Goal: Task Accomplishment & Management: Use online tool/utility

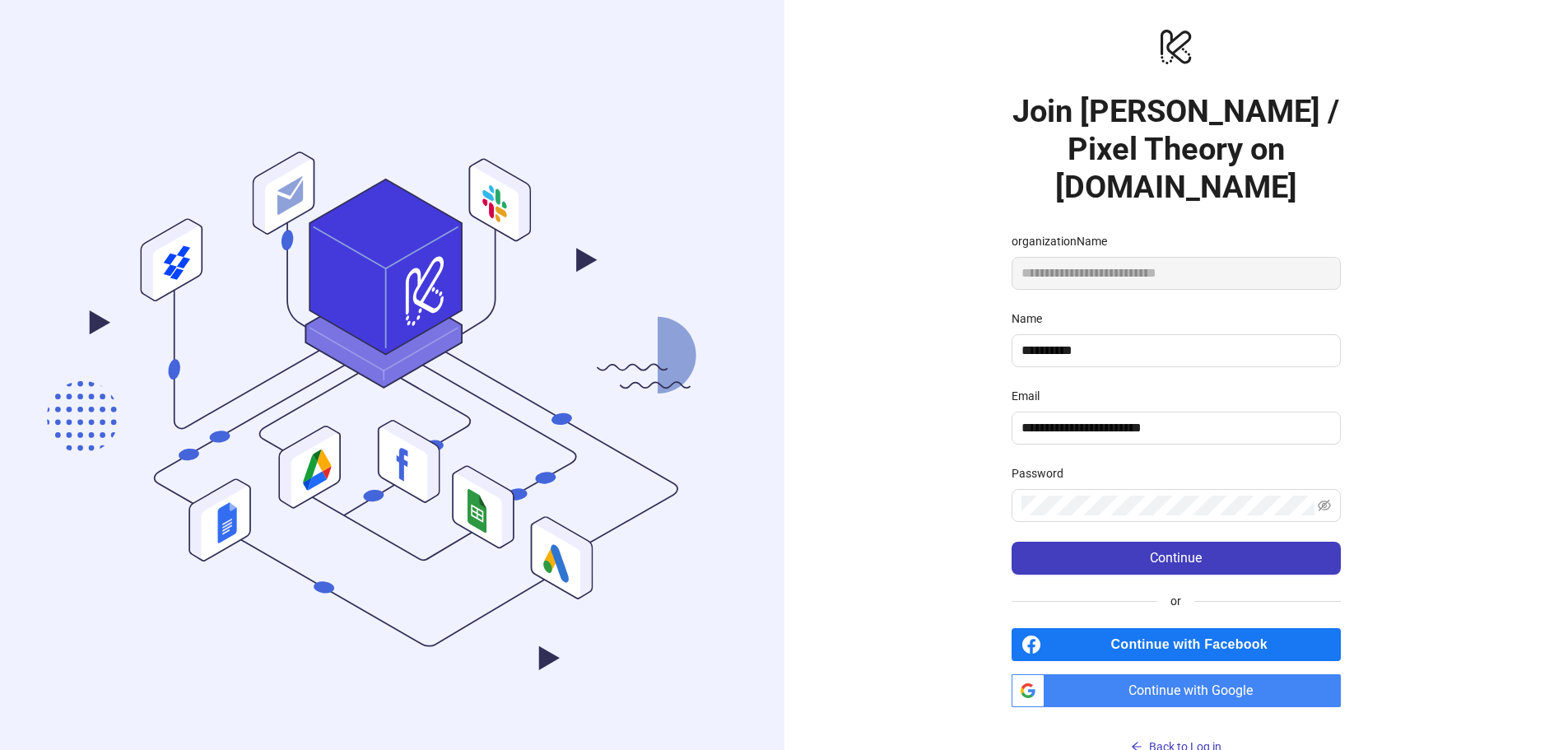
drag, startPoint x: 1213, startPoint y: 695, endPoint x: 1204, endPoint y: 687, distance: 12.0
click at [1213, 695] on span "Continue with Google" at bounding box center [1196, 690] width 289 height 33
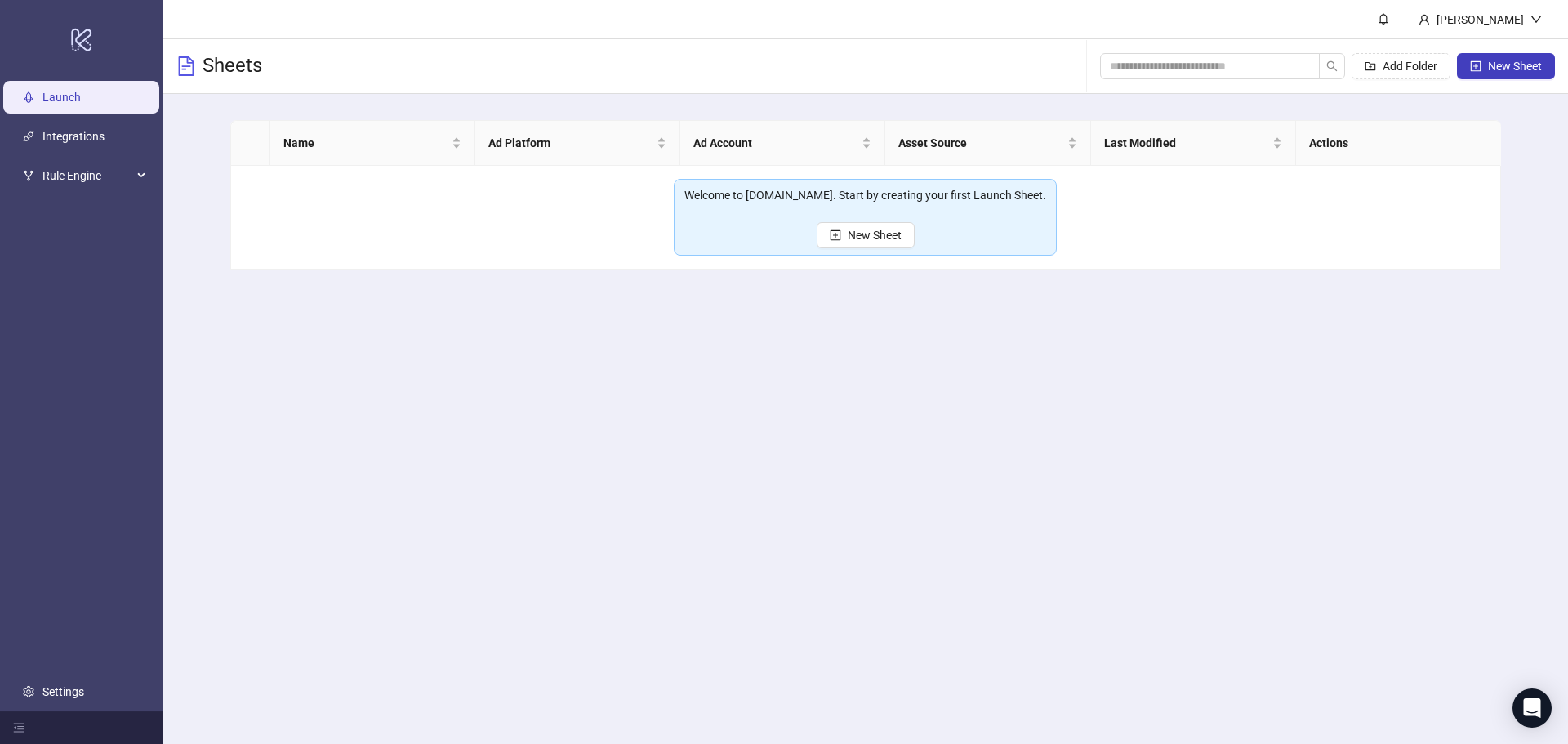
drag, startPoint x: 605, startPoint y: 501, endPoint x: 164, endPoint y: 278, distance: 494.2
click at [606, 501] on main "Kemal Cine Sheets Add Folder New Sheet Name Ad Platform Ad Account Asset Source…" at bounding box center [866, 372] width 1404 height 744
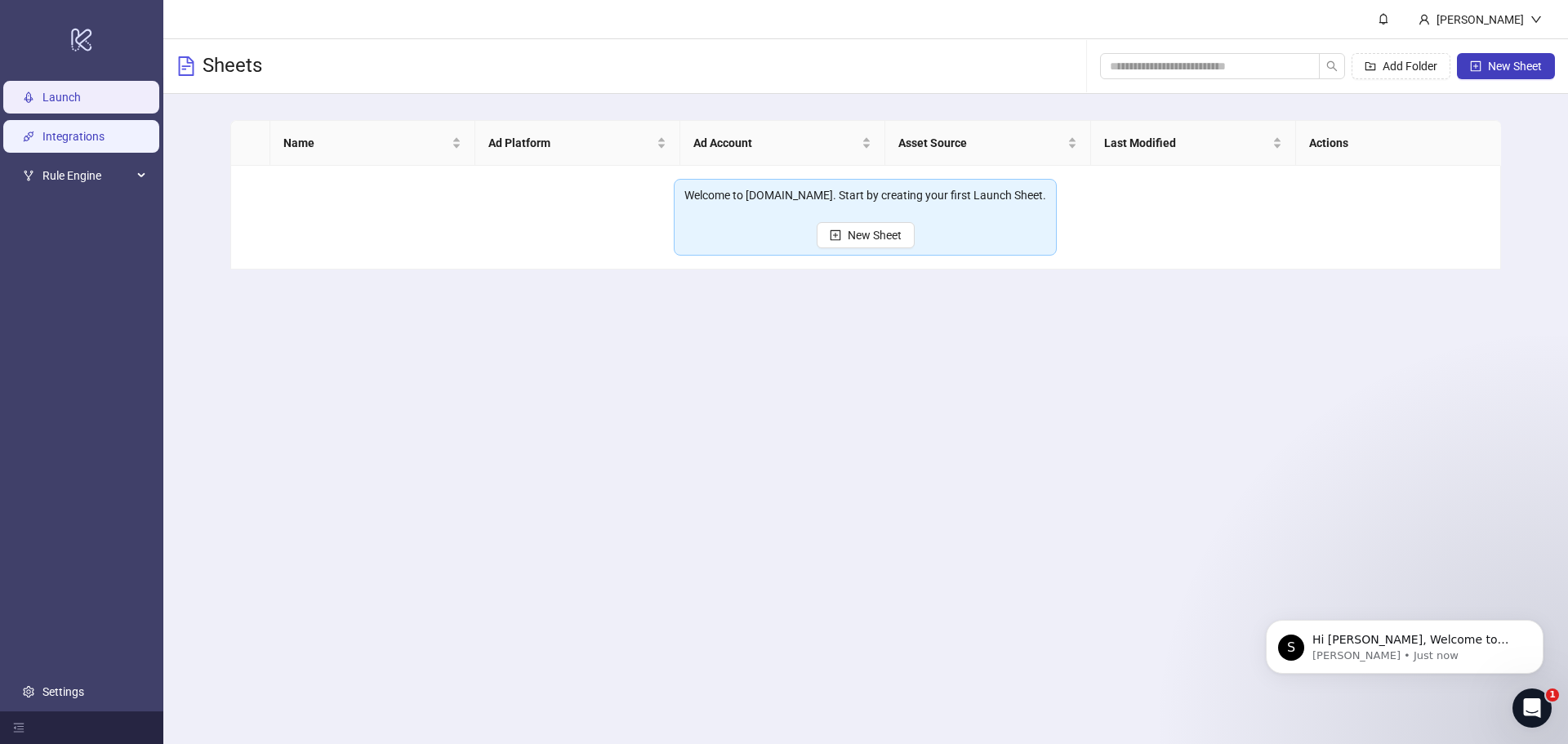
drag, startPoint x: 79, startPoint y: 138, endPoint x: 101, endPoint y: 147, distance: 23.8
click at [79, 137] on link "Integrations" at bounding box center [74, 136] width 62 height 13
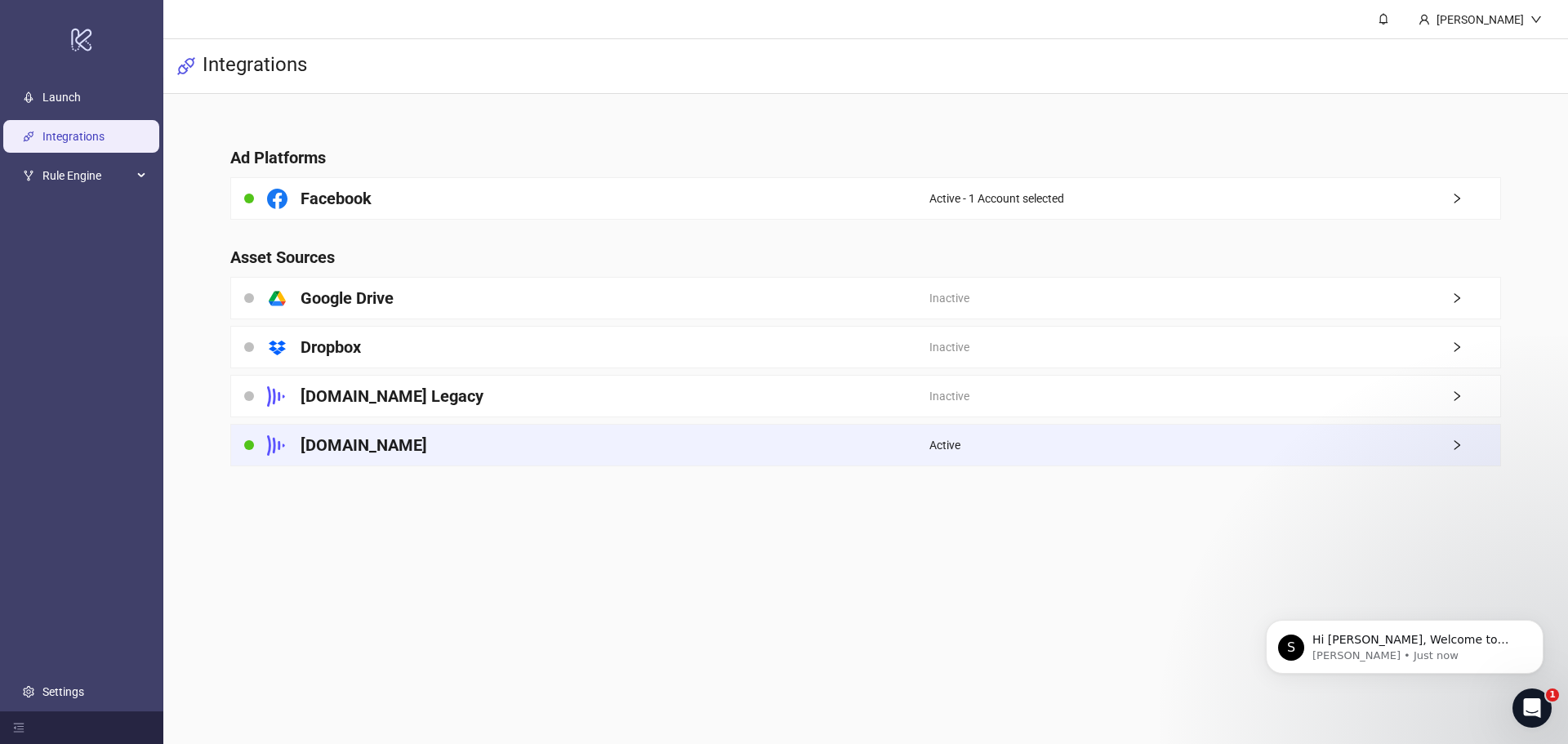
click at [433, 449] on div "[DOMAIN_NAME]" at bounding box center [580, 445] width 699 height 41
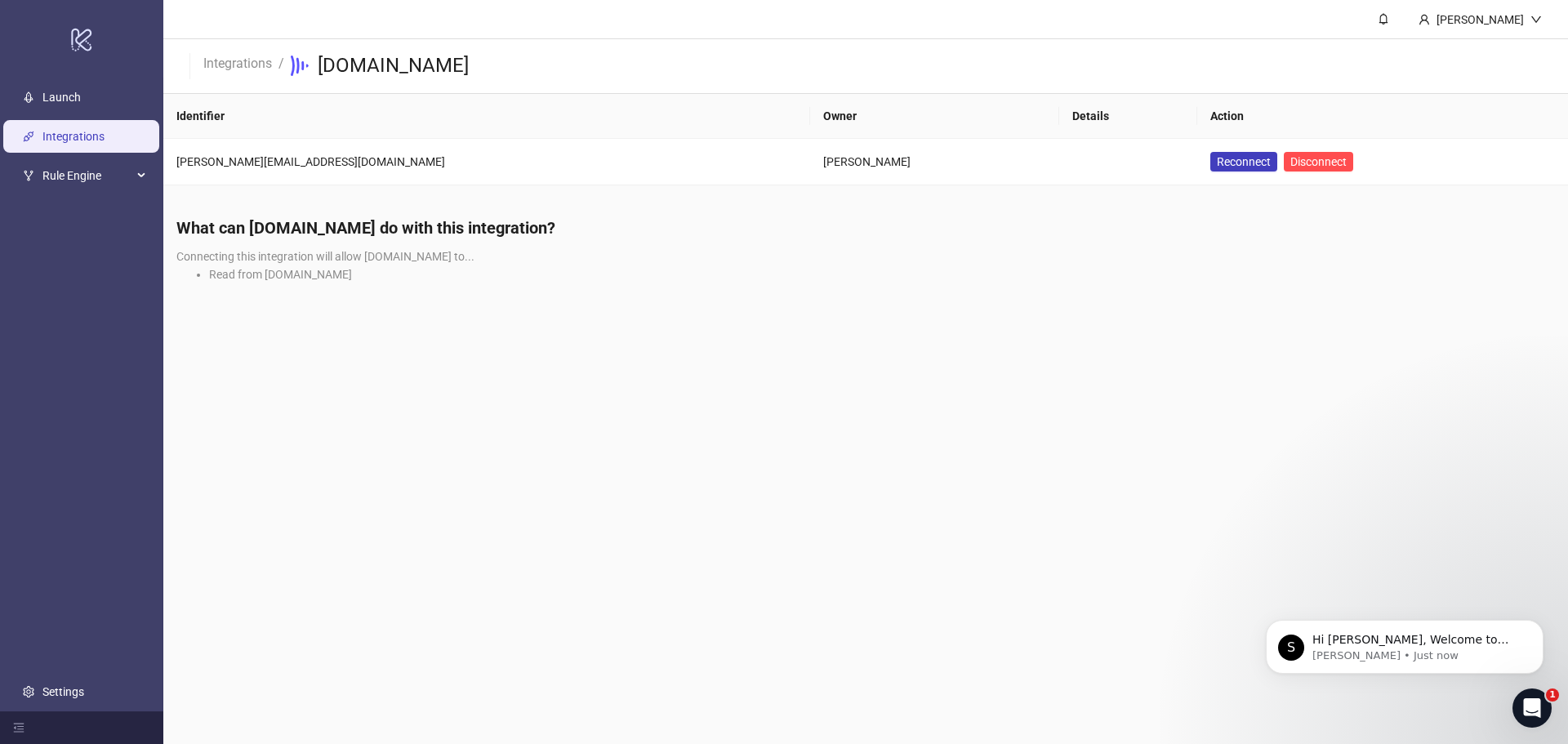
click at [320, 418] on main "Kemal Cine Integrations / Frame.io Identifier Owner Details Action jerry@thepix…" at bounding box center [866, 372] width 1404 height 744
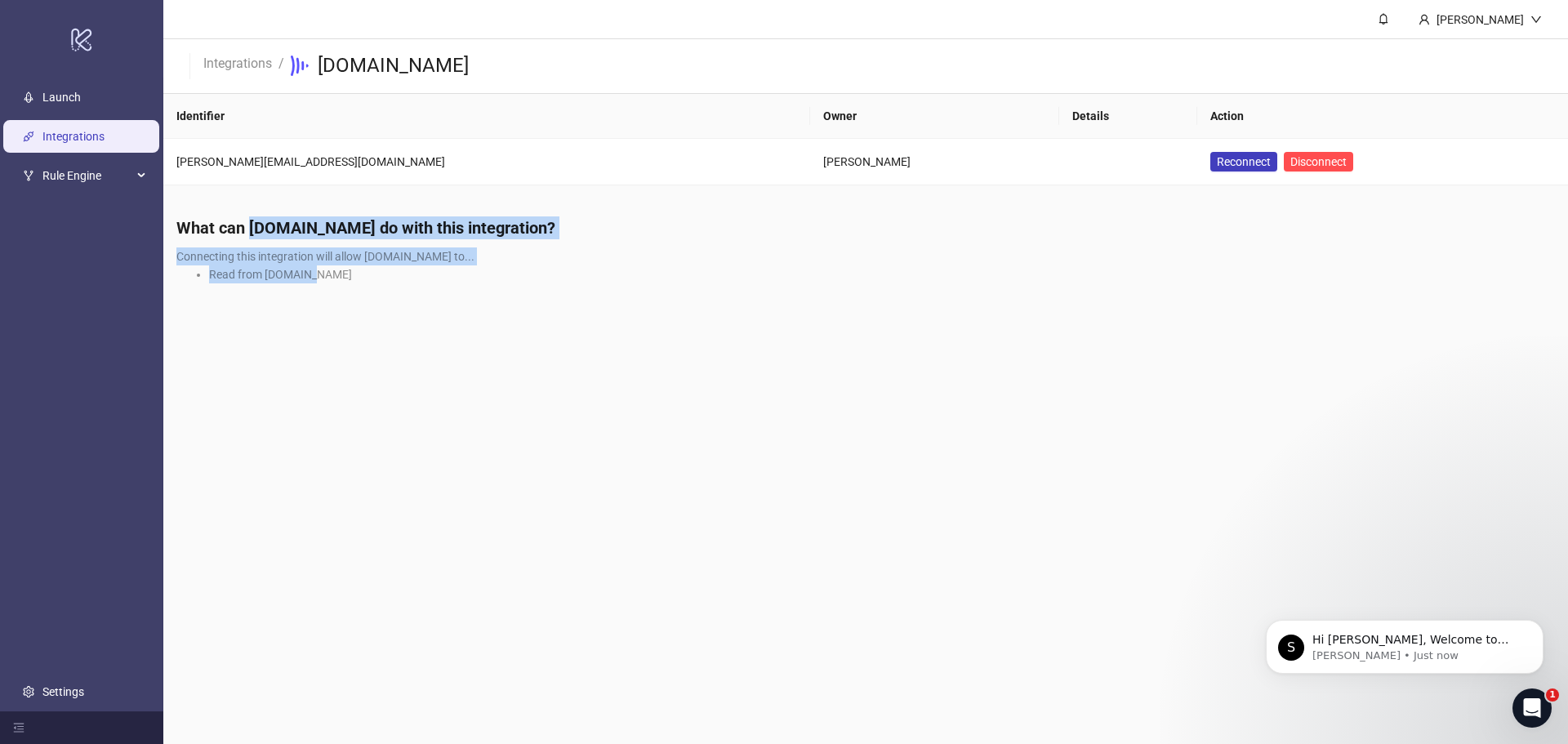
drag, startPoint x: 489, startPoint y: 279, endPoint x: 538, endPoint y: 289, distance: 50.0
click at [520, 285] on div "What can Kitchn.io do with this integration? Connecting this integration will a…" at bounding box center [866, 255] width 1404 height 104
click at [270, 299] on div "What can Kitchn.io do with this integration? Connecting this integration will a…" at bounding box center [866, 255] width 1404 height 104
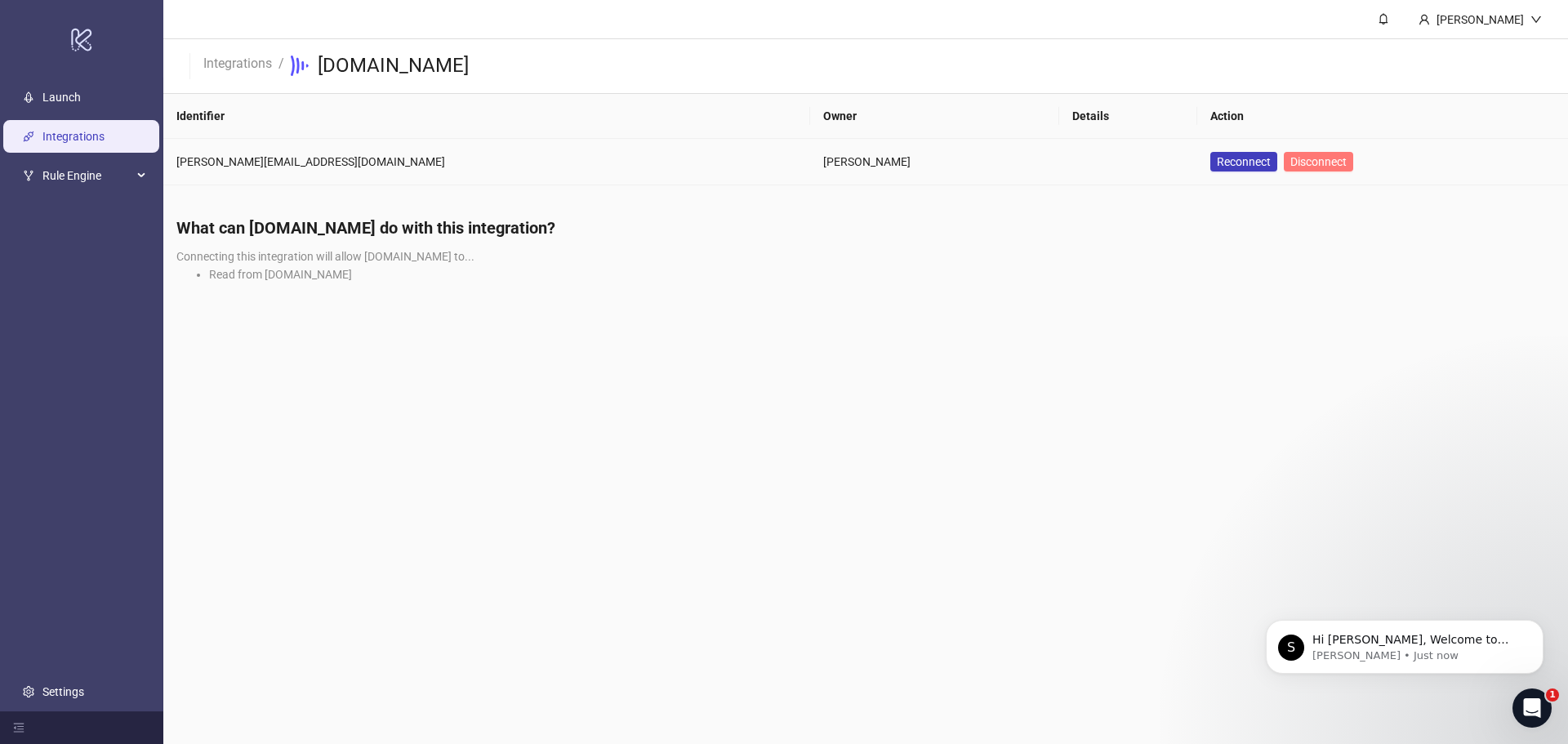
click at [1283, 168] on button "Disconnect" at bounding box center [1318, 162] width 69 height 19
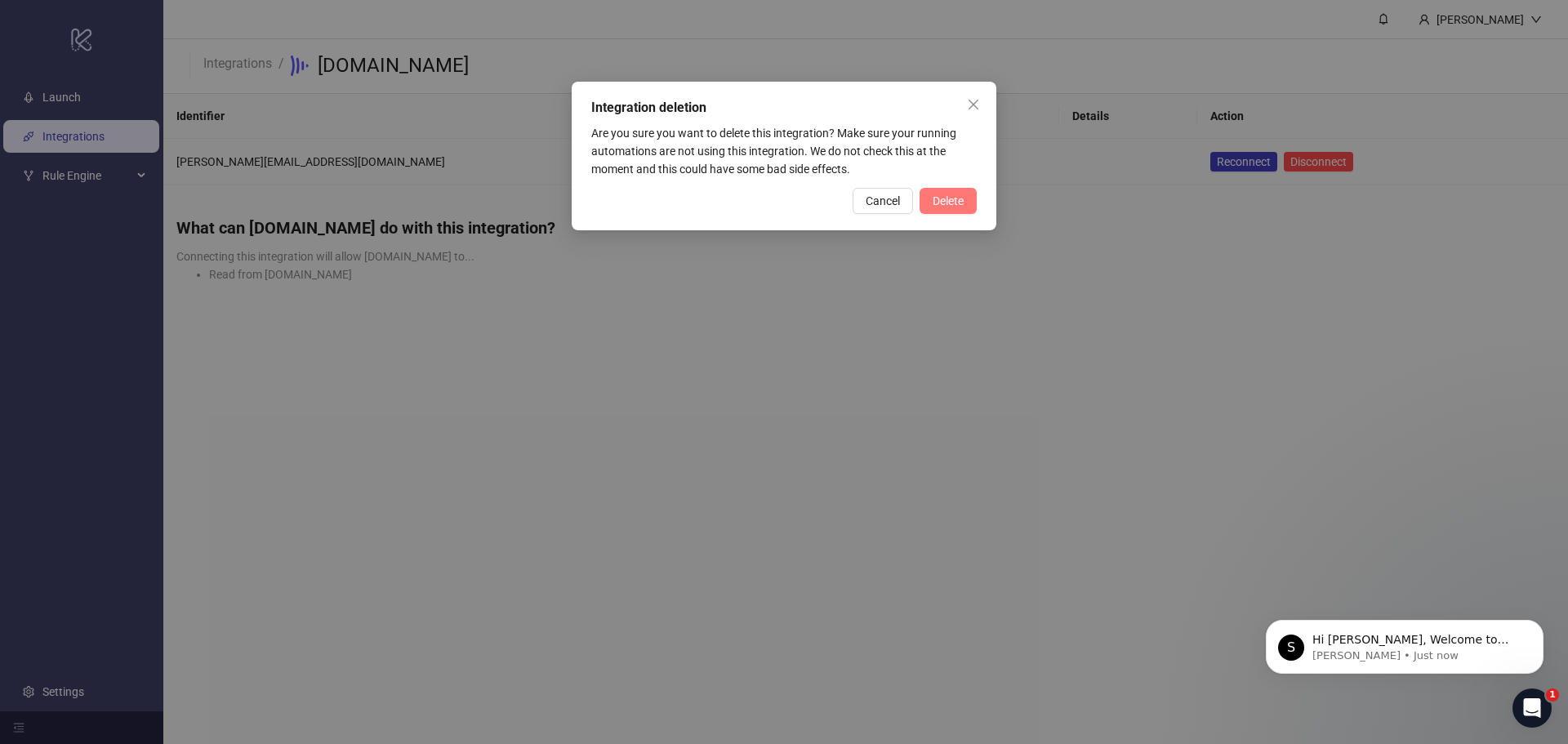
click at [947, 194] on span "Delete" at bounding box center [947, 200] width 31 height 13
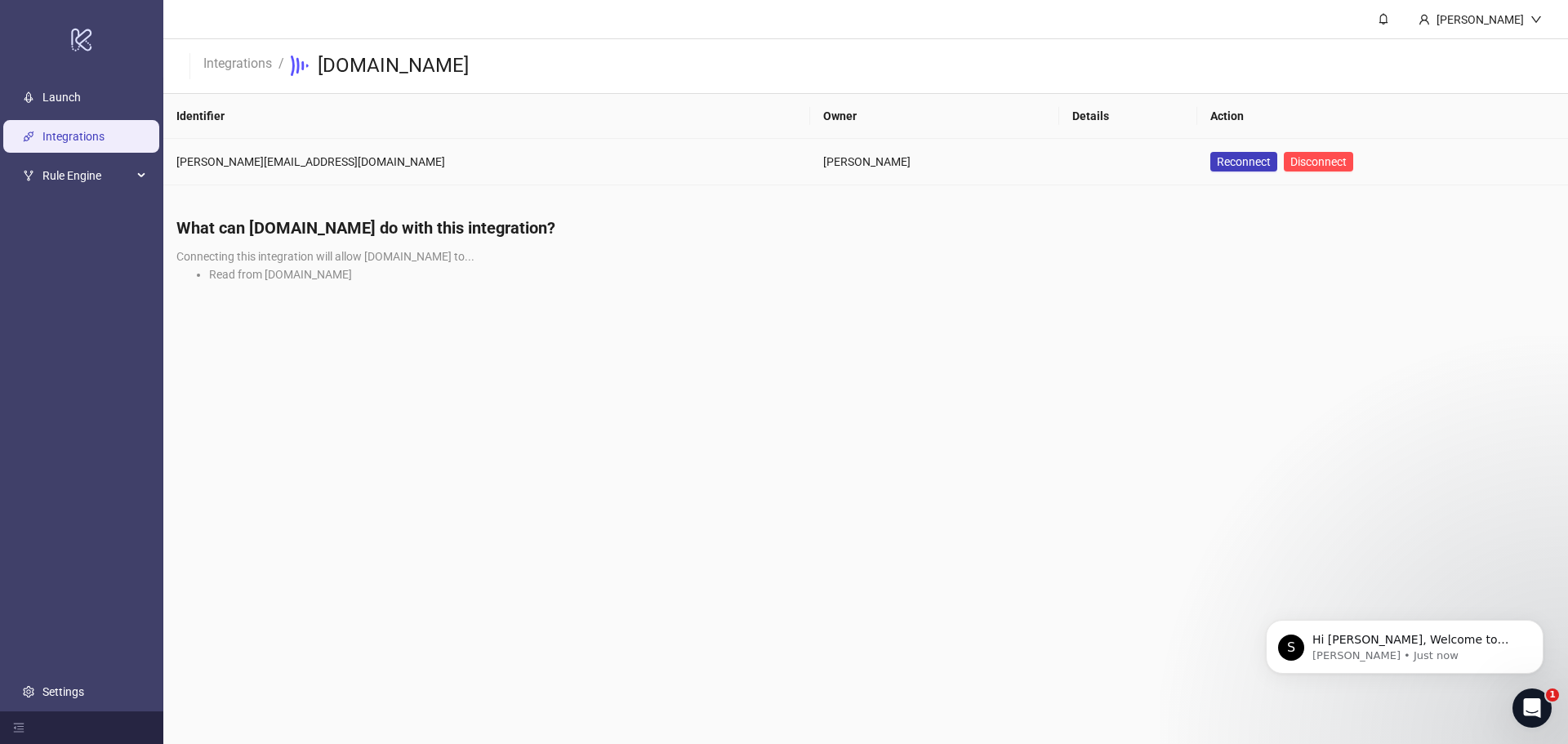
drag, startPoint x: 1167, startPoint y: 435, endPoint x: 1122, endPoint y: 431, distance: 45.2
click at [1156, 435] on main "Kemal Cine Integrations / Frame.io Identifier Owner Details Action jerry@thepix…" at bounding box center [866, 372] width 1404 height 744
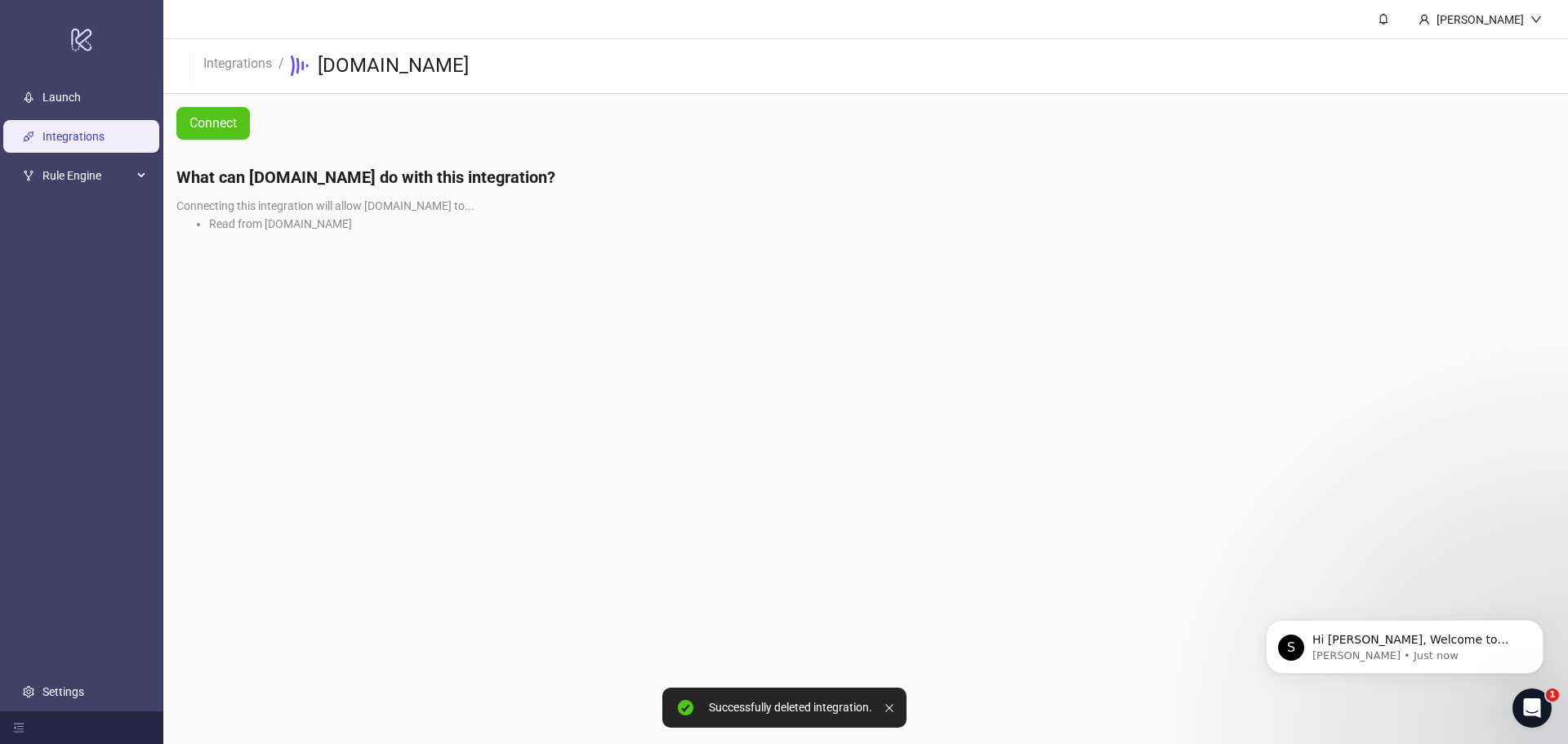
click at [221, 100] on div "Connect" at bounding box center [278, 123] width 230 height 59
click at [214, 116] on span "Connect" at bounding box center [213, 123] width 47 height 15
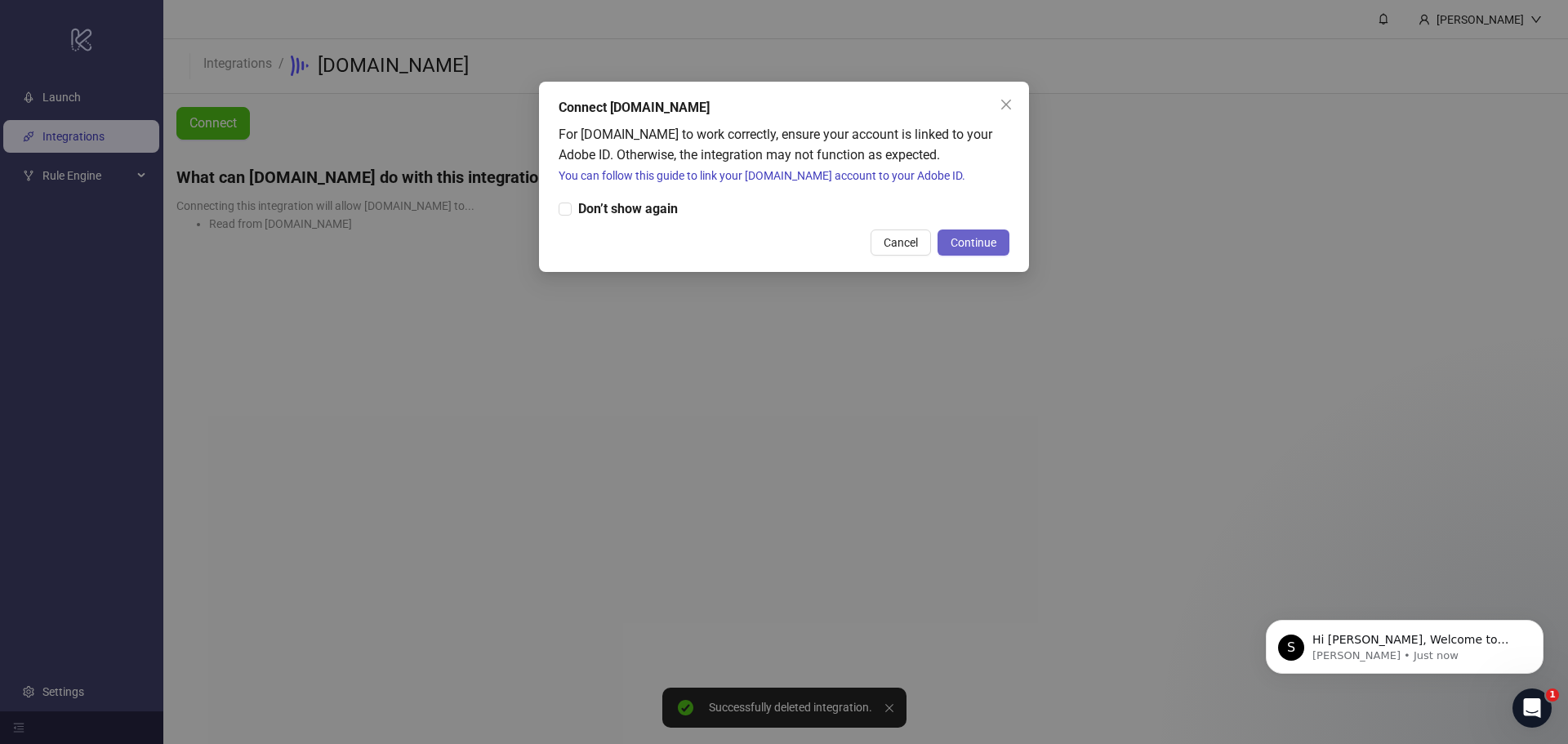
click at [992, 236] on span "Continue" at bounding box center [974, 242] width 46 height 13
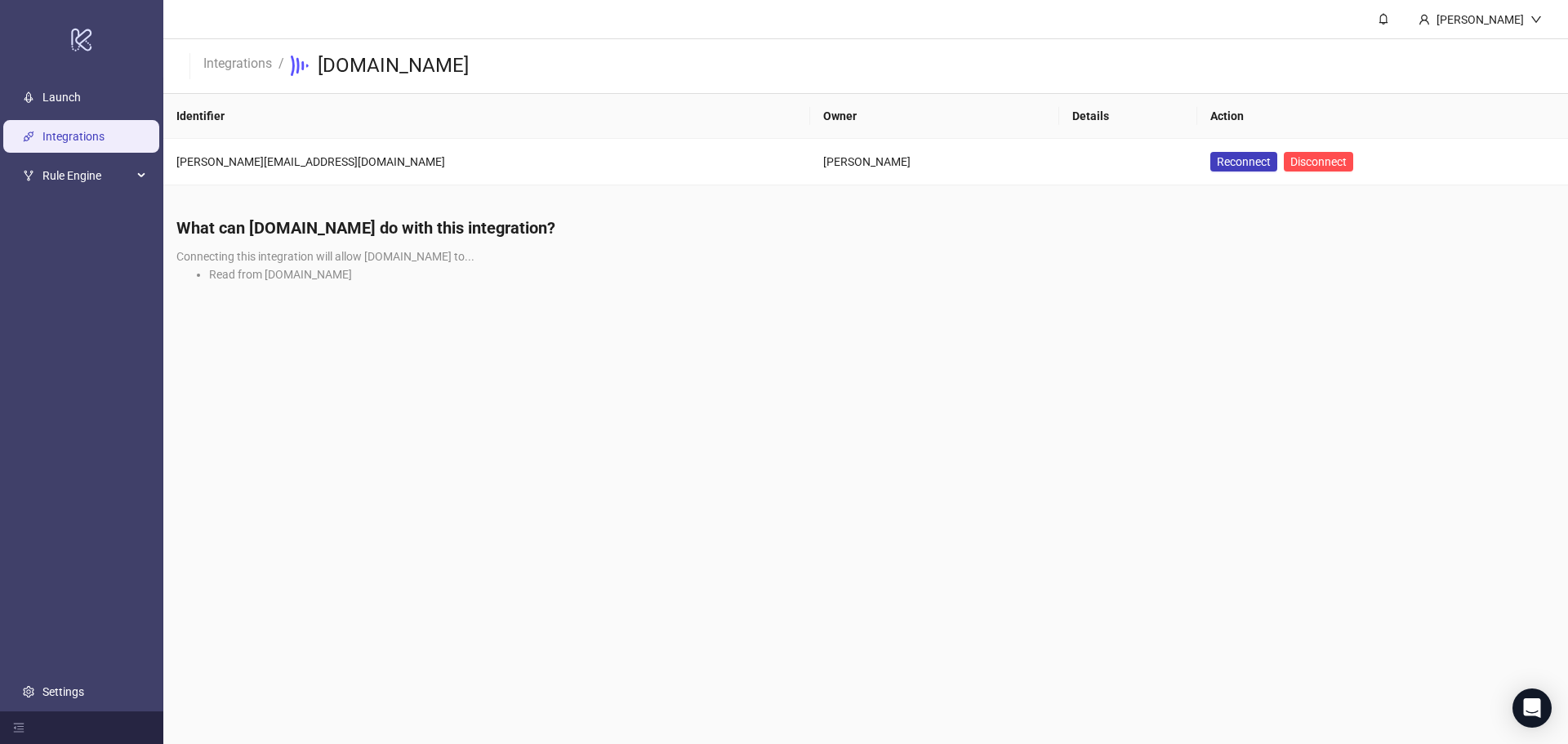
click at [663, 421] on main "[PERSON_NAME] Cine Integrations / [DOMAIN_NAME] Identifier Owner Details Action…" at bounding box center [866, 372] width 1404 height 744
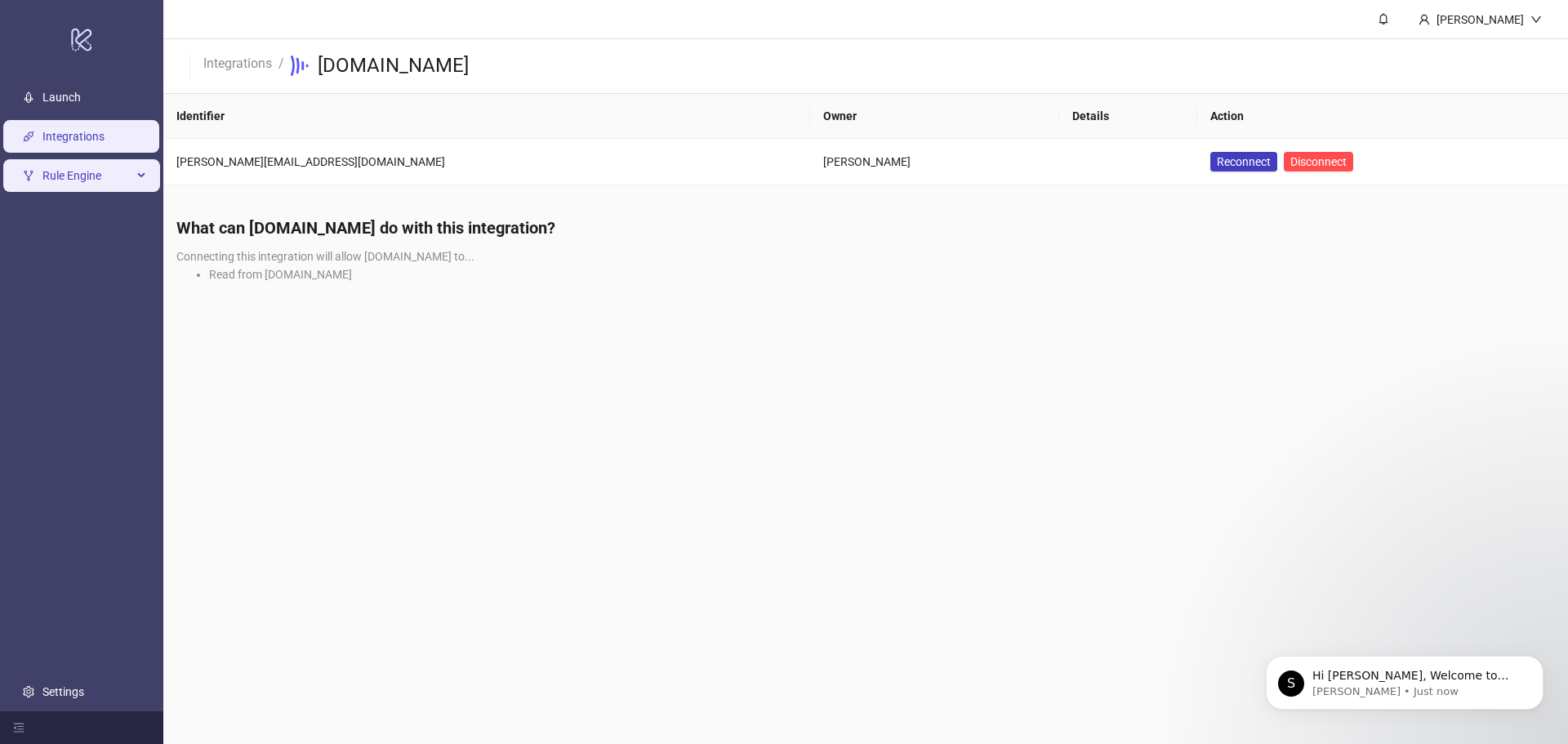
click at [91, 168] on span "Rule Engine" at bounding box center [88, 175] width 90 height 32
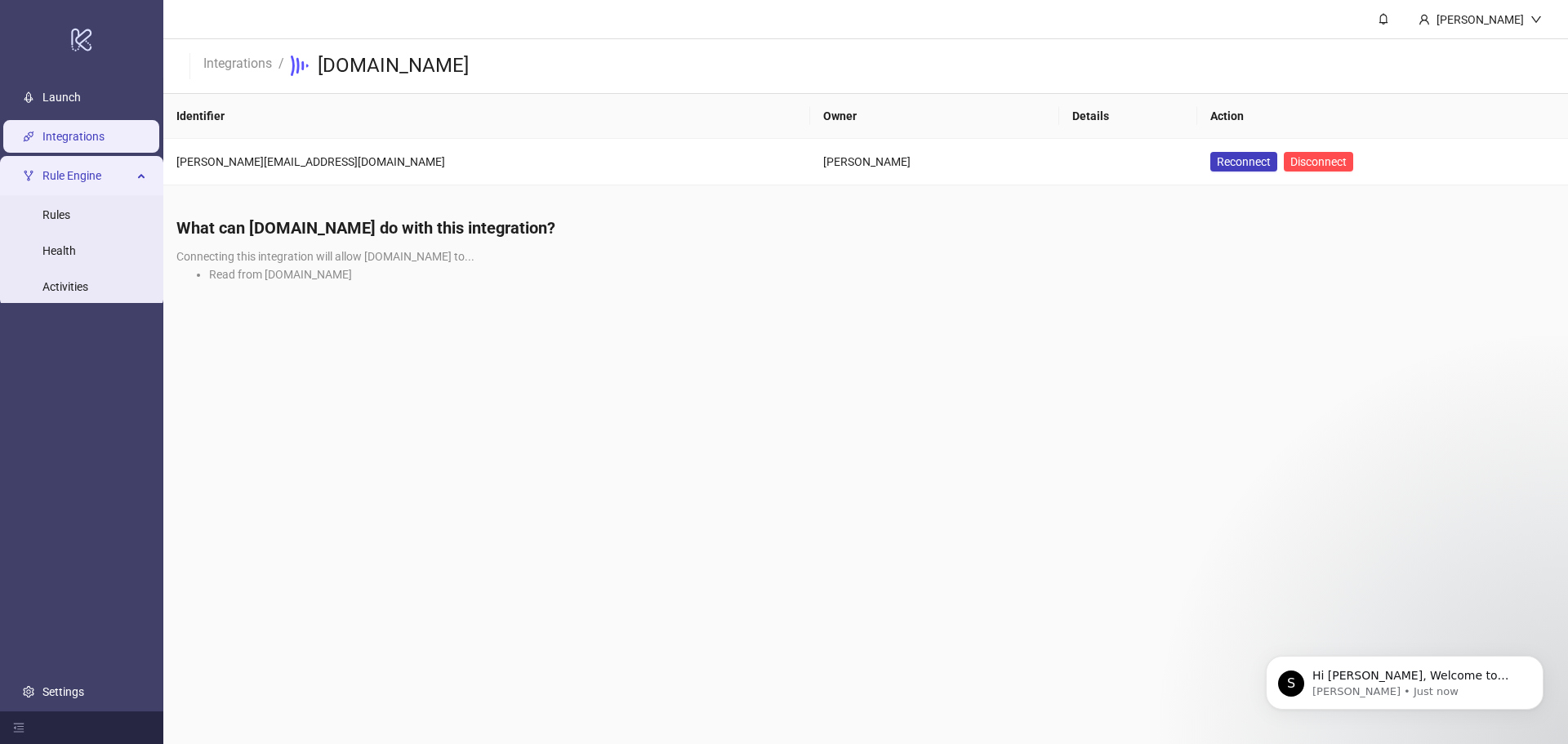
click at [90, 169] on span "Rule Engine" at bounding box center [88, 175] width 90 height 32
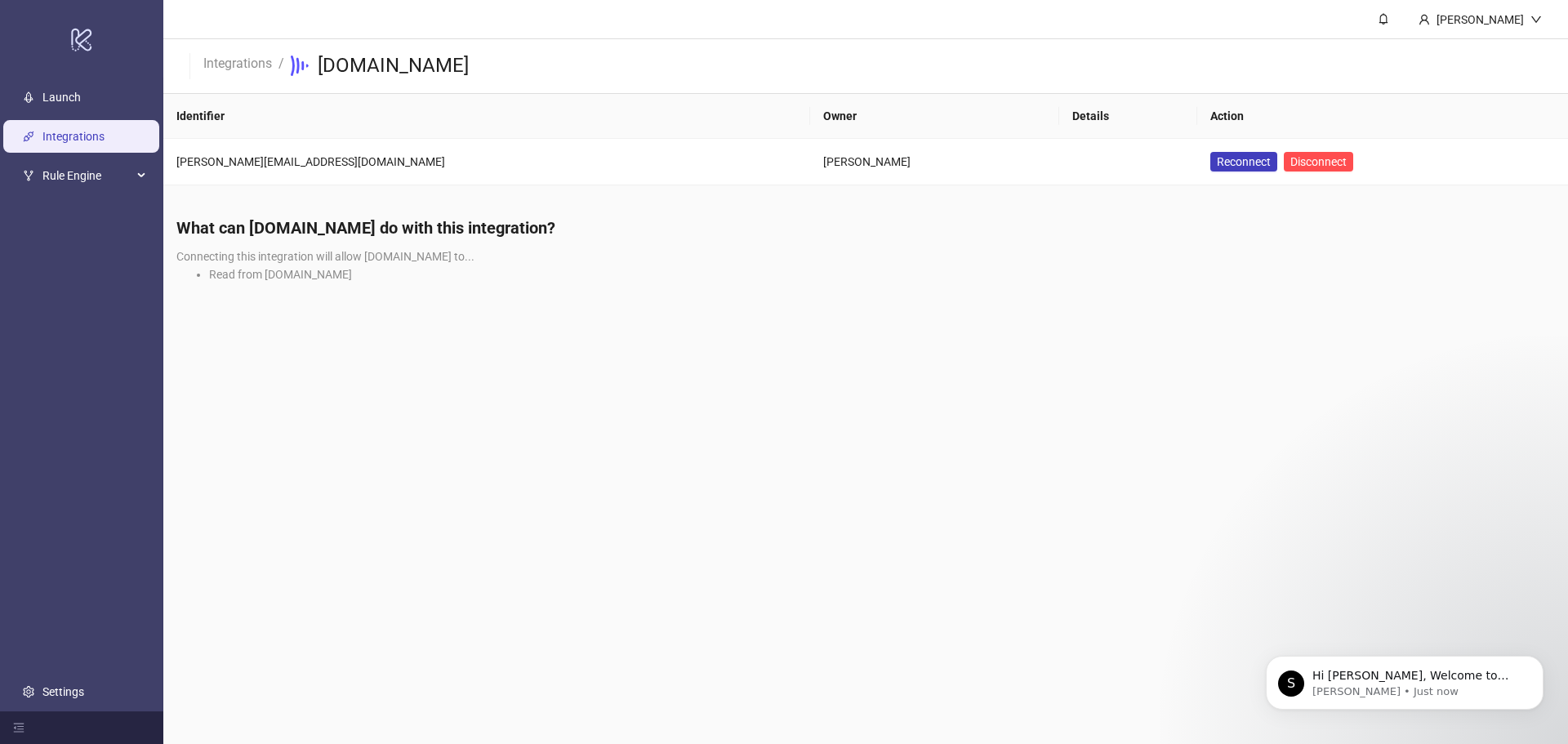
click at [731, 441] on main "Kemal Cine Integrations / Frame.io Identifier Owner Details Action jerry@thepix…" at bounding box center [866, 372] width 1404 height 744
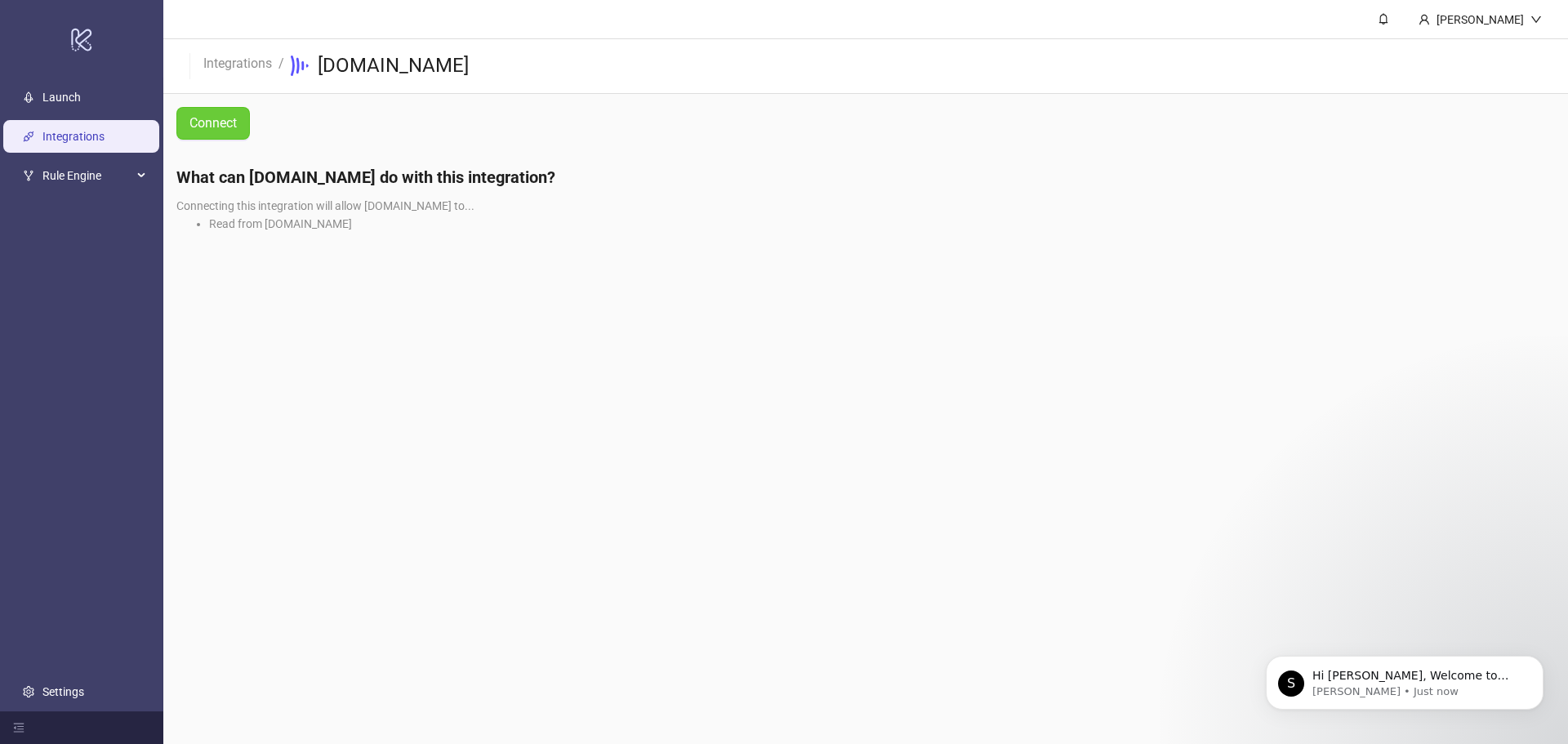
click at [200, 125] on span "Connect" at bounding box center [213, 123] width 47 height 15
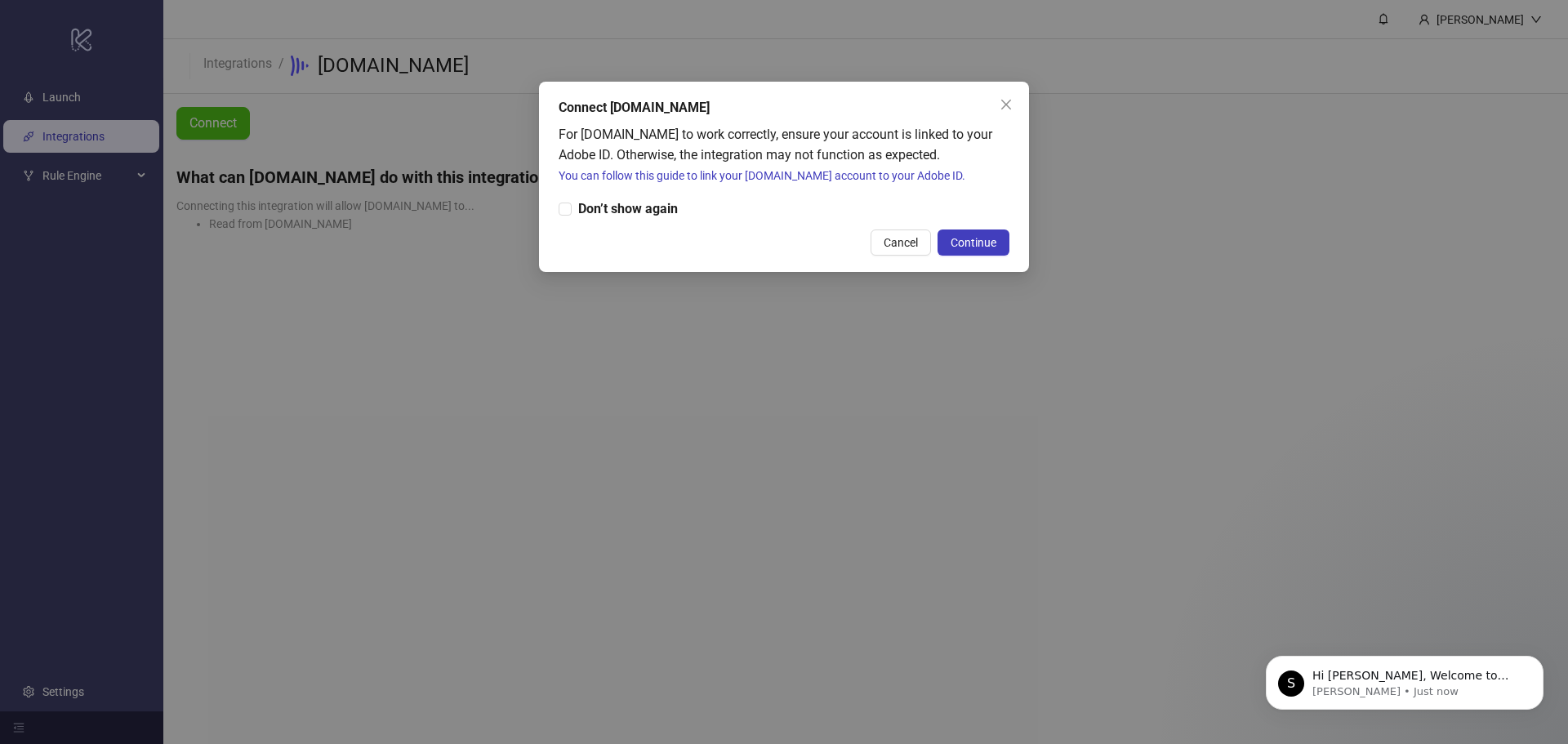
drag, startPoint x: 979, startPoint y: 242, endPoint x: 1031, endPoint y: 344, distance: 114.5
click at [969, 243] on span "Continue" at bounding box center [974, 242] width 46 height 13
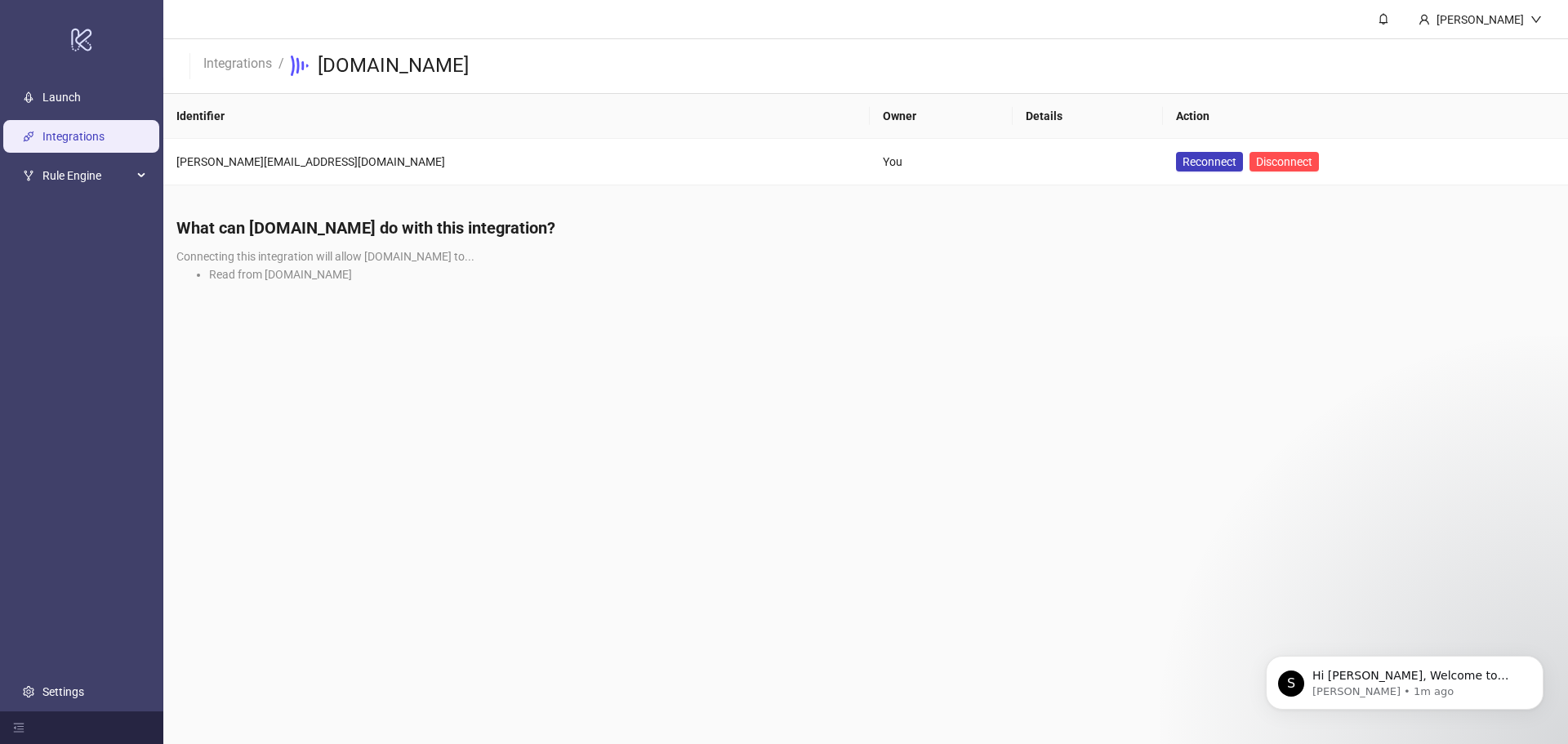
click at [658, 238] on h4 "What can [DOMAIN_NAME] do with this integration?" at bounding box center [865, 228] width 1379 height 23
click at [67, 103] on link "Launch" at bounding box center [62, 97] width 39 height 13
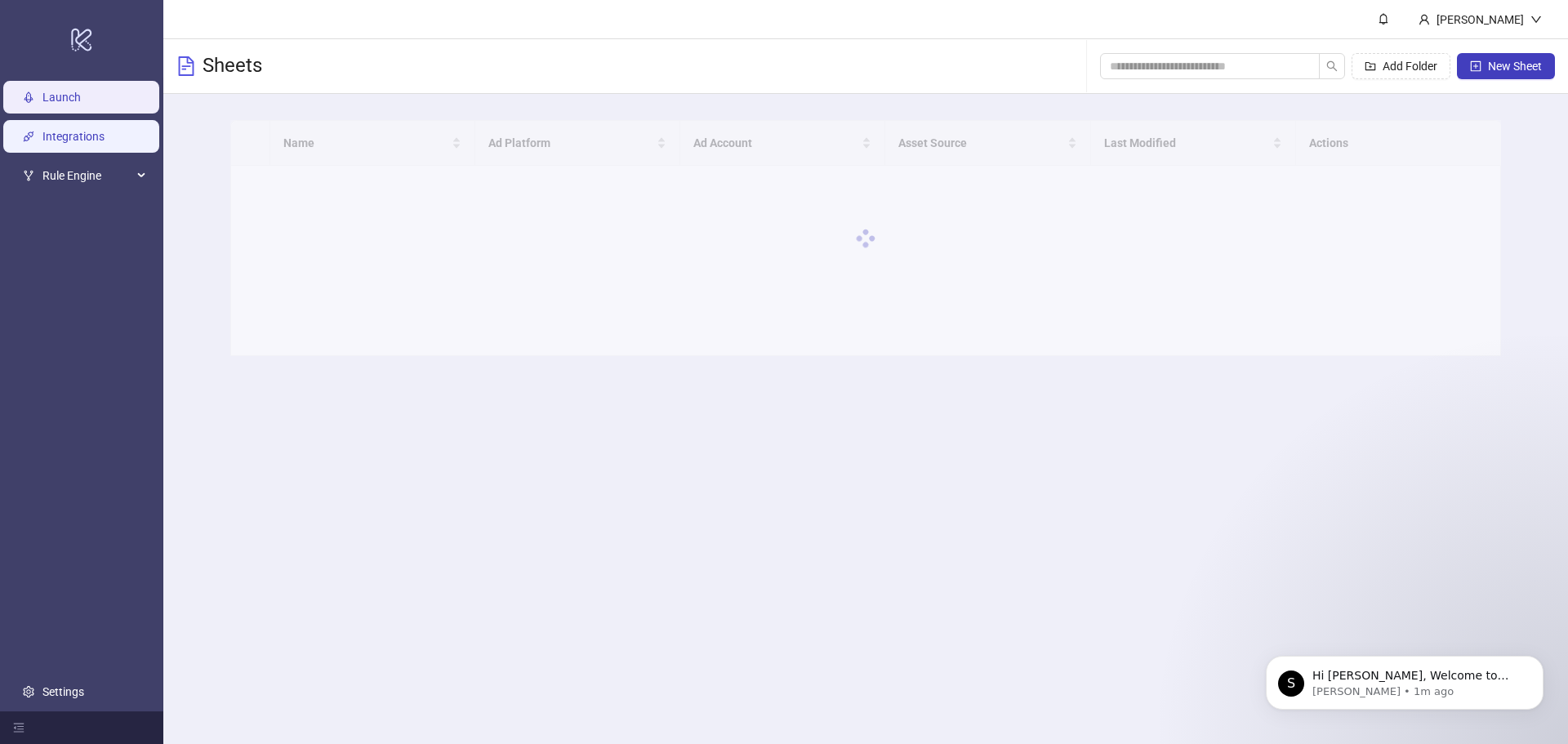
click at [67, 136] on link "Integrations" at bounding box center [74, 136] width 62 height 13
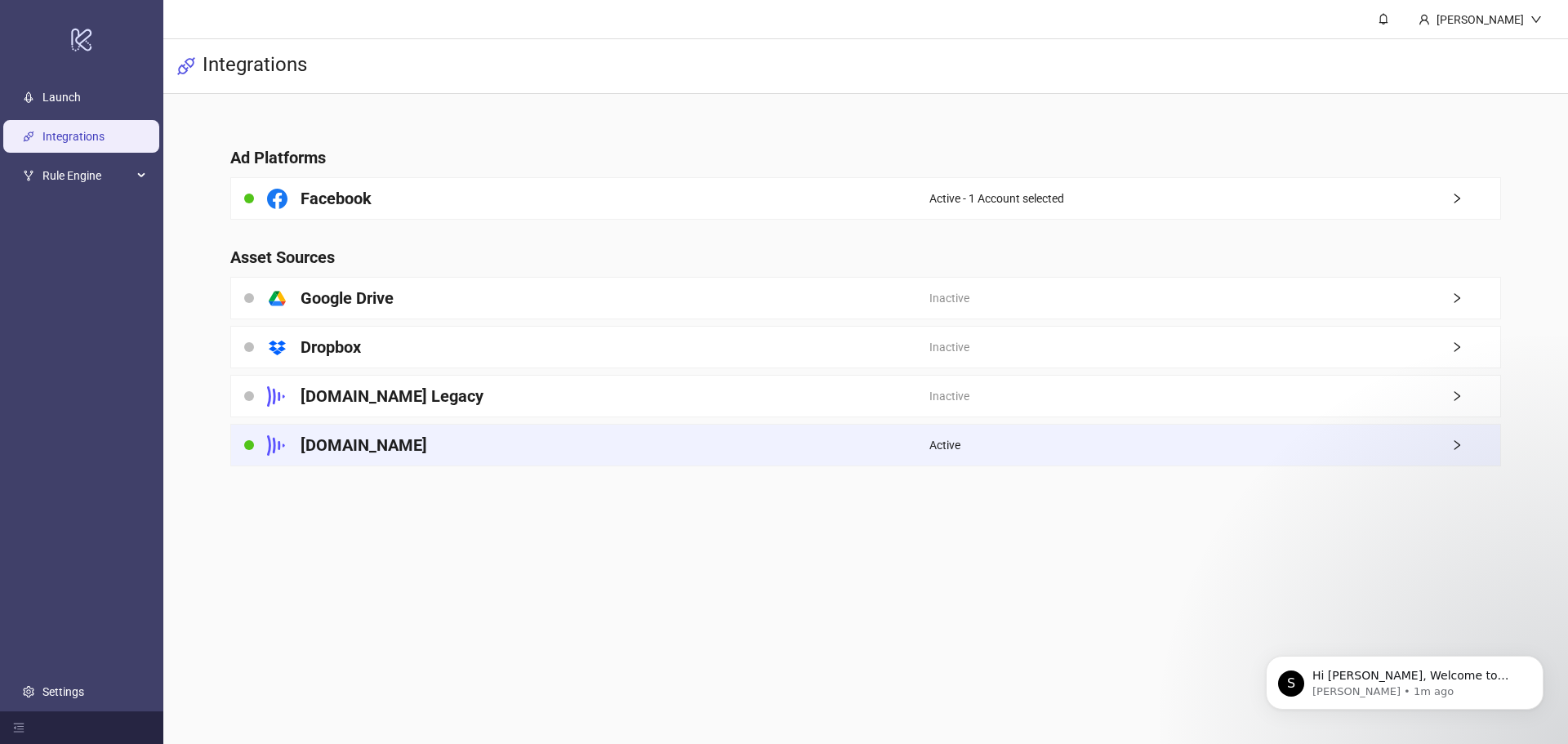
click at [859, 456] on div "[DOMAIN_NAME]" at bounding box center [580, 445] width 699 height 41
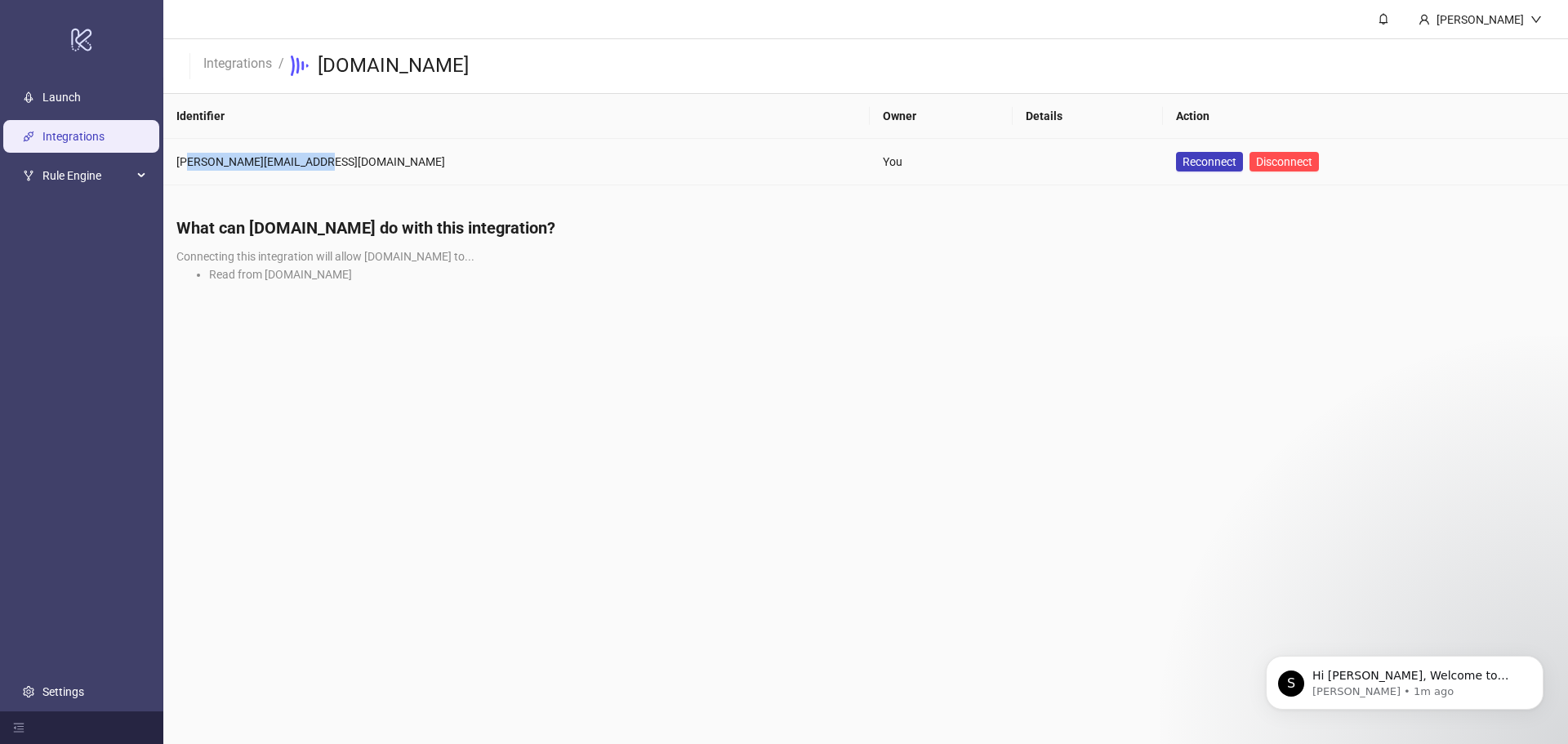
drag, startPoint x: 194, startPoint y: 170, endPoint x: 452, endPoint y: 181, distance: 258.2
click at [367, 165] on td "kemal@thepixeltheory.com" at bounding box center [517, 162] width 707 height 46
drag, startPoint x: 869, startPoint y: 279, endPoint x: 764, endPoint y: 293, distance: 105.9
click at [872, 280] on li "Read from [DOMAIN_NAME]" at bounding box center [882, 274] width 1346 height 18
click at [81, 102] on link "Launch" at bounding box center [62, 97] width 39 height 13
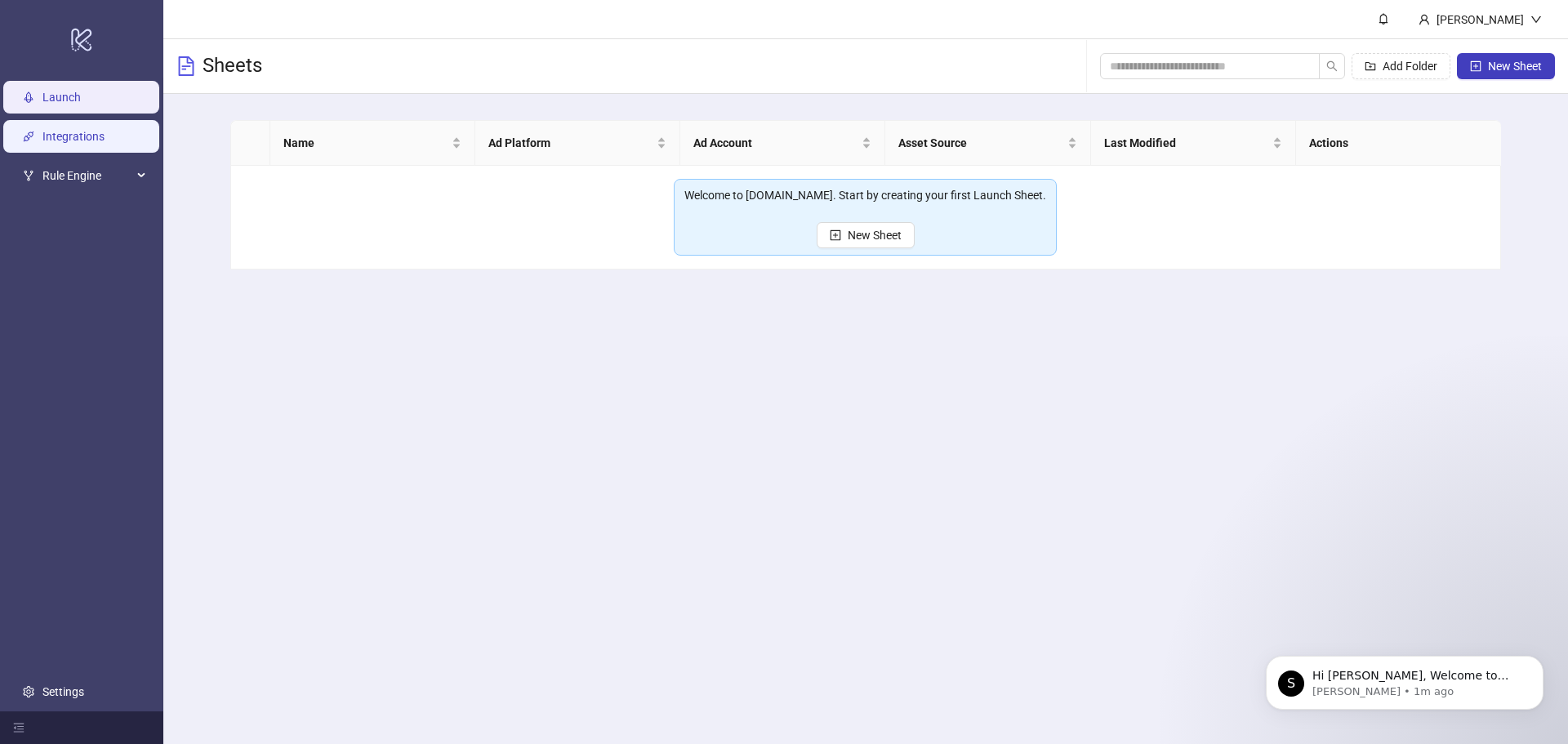
click at [87, 131] on link "Integrations" at bounding box center [74, 136] width 62 height 13
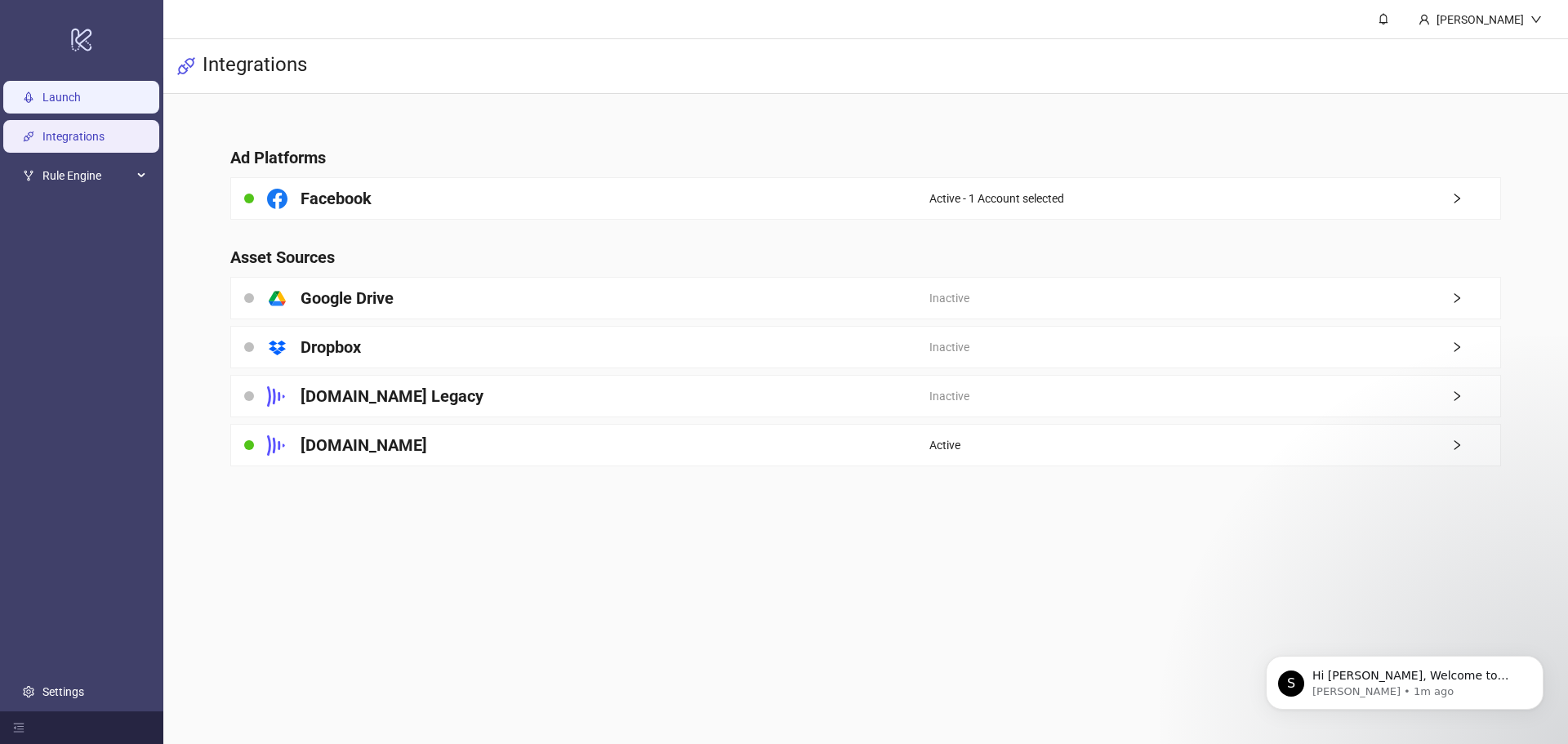
click at [81, 91] on link "Launch" at bounding box center [62, 97] width 39 height 13
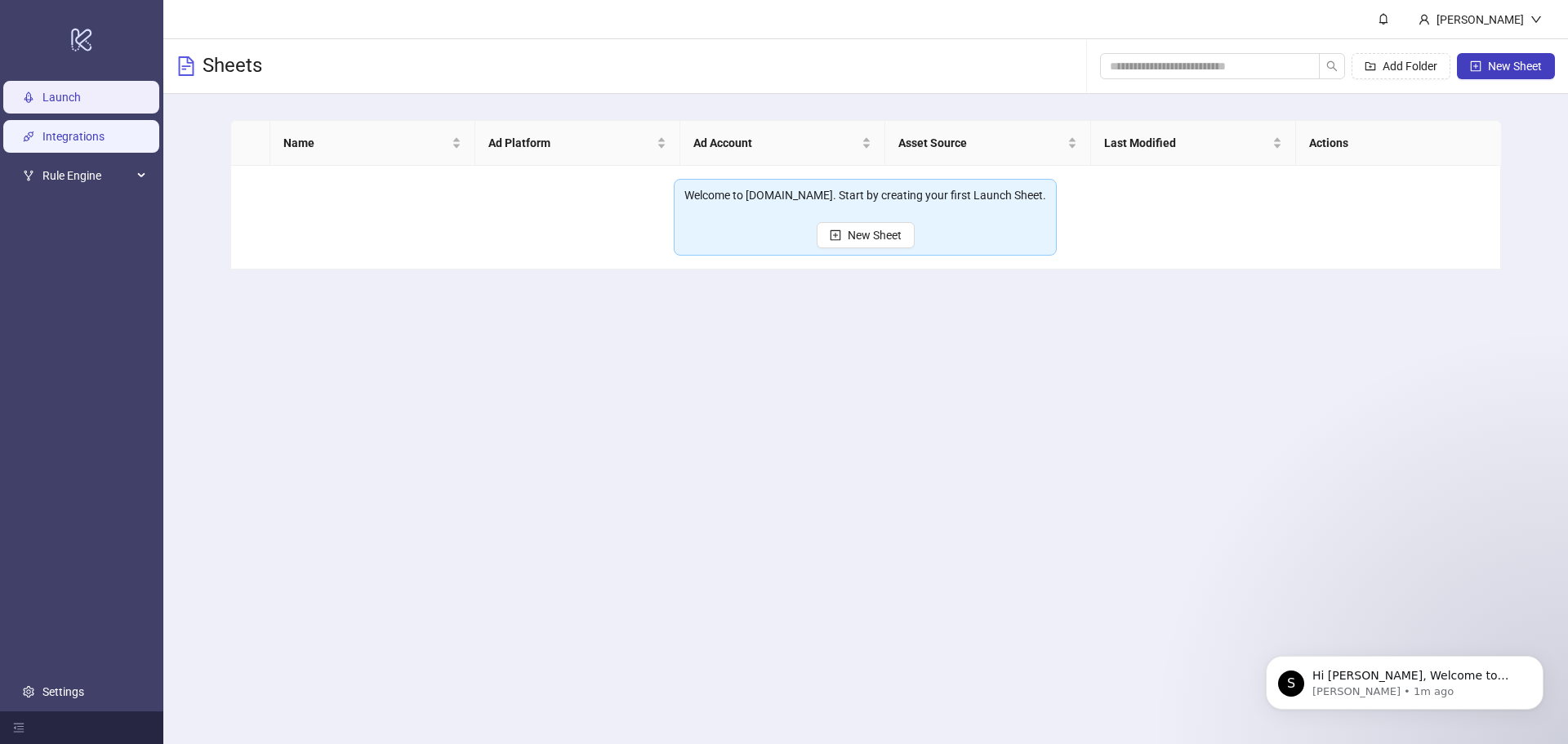
click at [83, 137] on link "Integrations" at bounding box center [74, 136] width 62 height 13
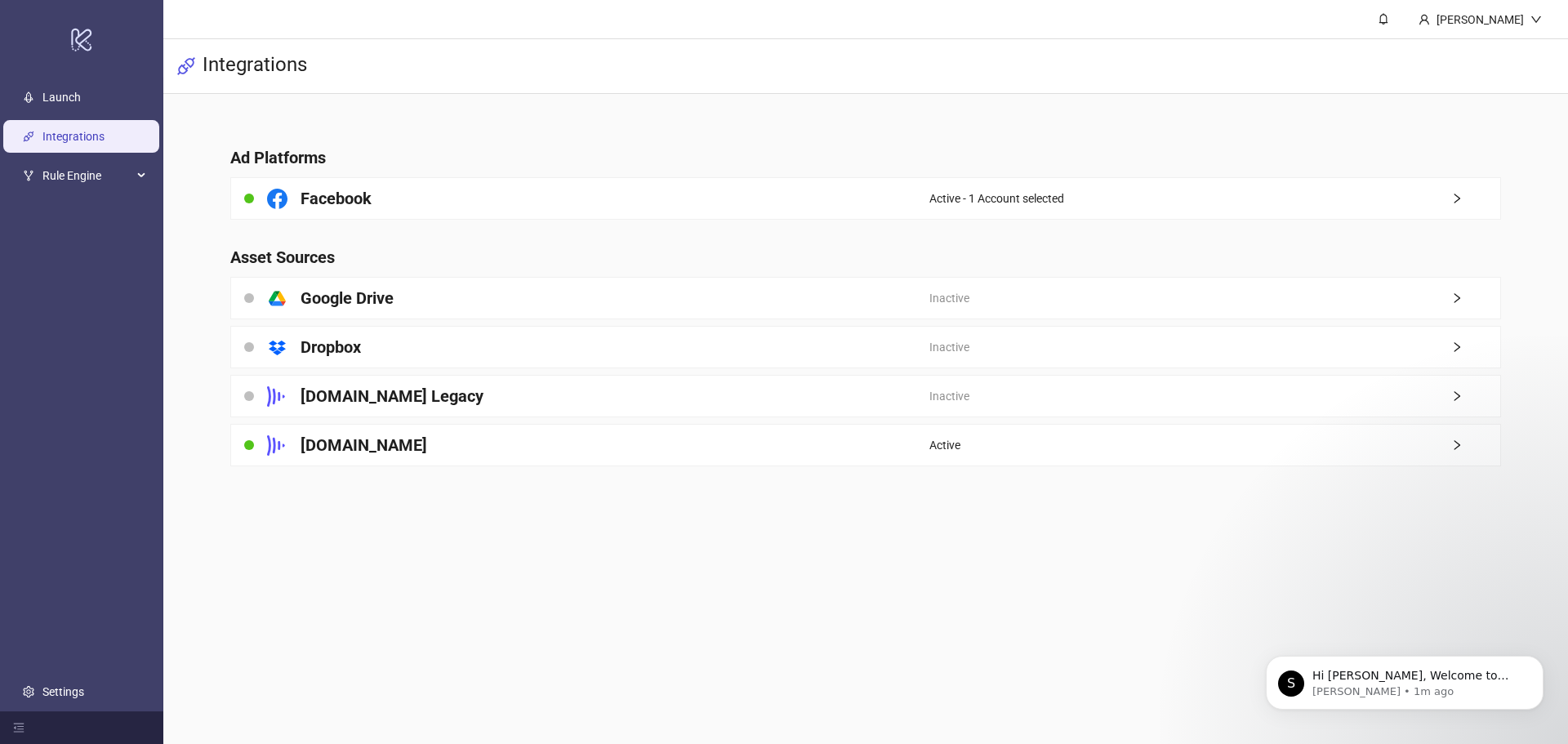
click at [829, 546] on main "Kemal Cine Integrations Ad Platforms Facebook Active - 1 Account selected Asset…" at bounding box center [866, 372] width 1404 height 744
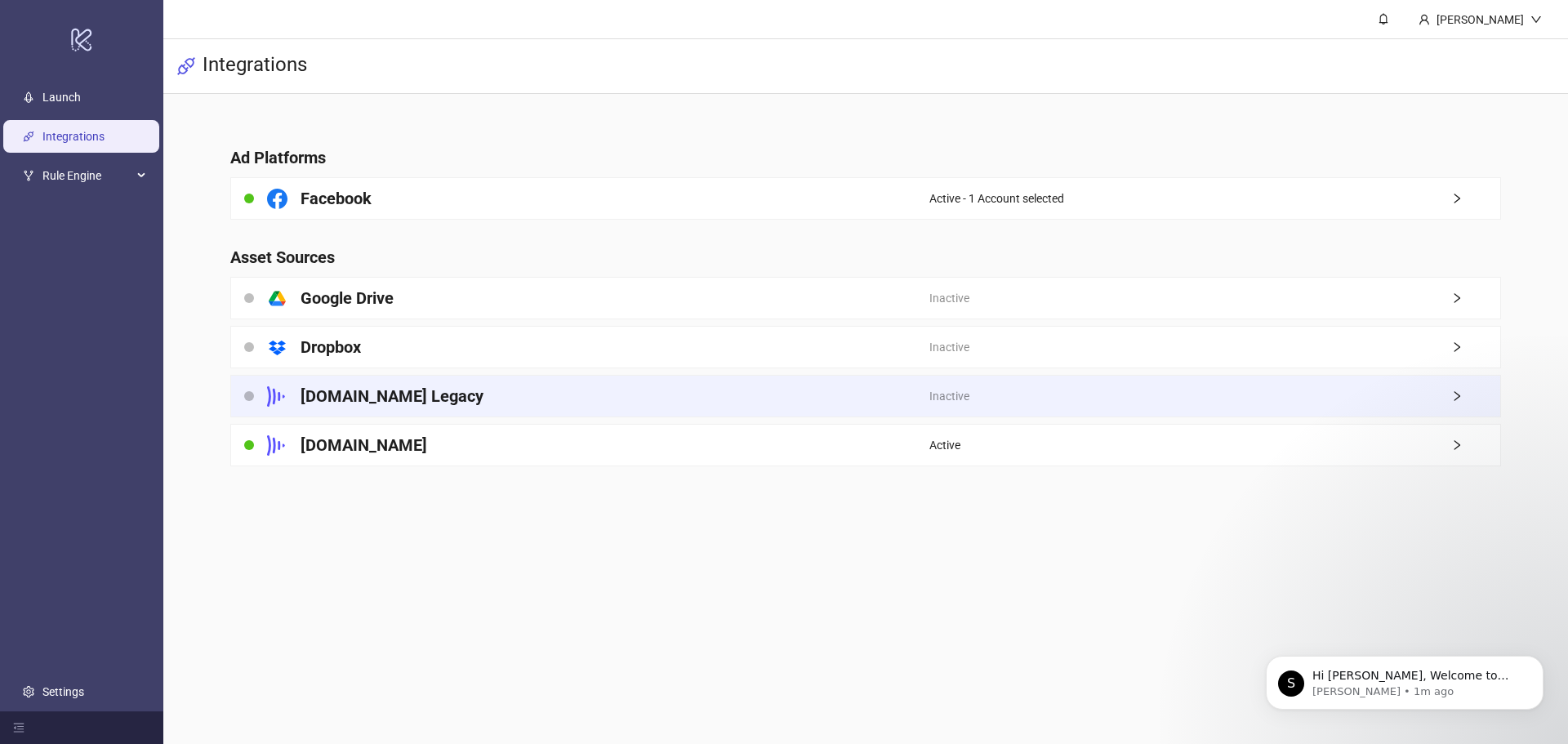
click at [559, 394] on div "Frame.io Legacy" at bounding box center [580, 396] width 699 height 41
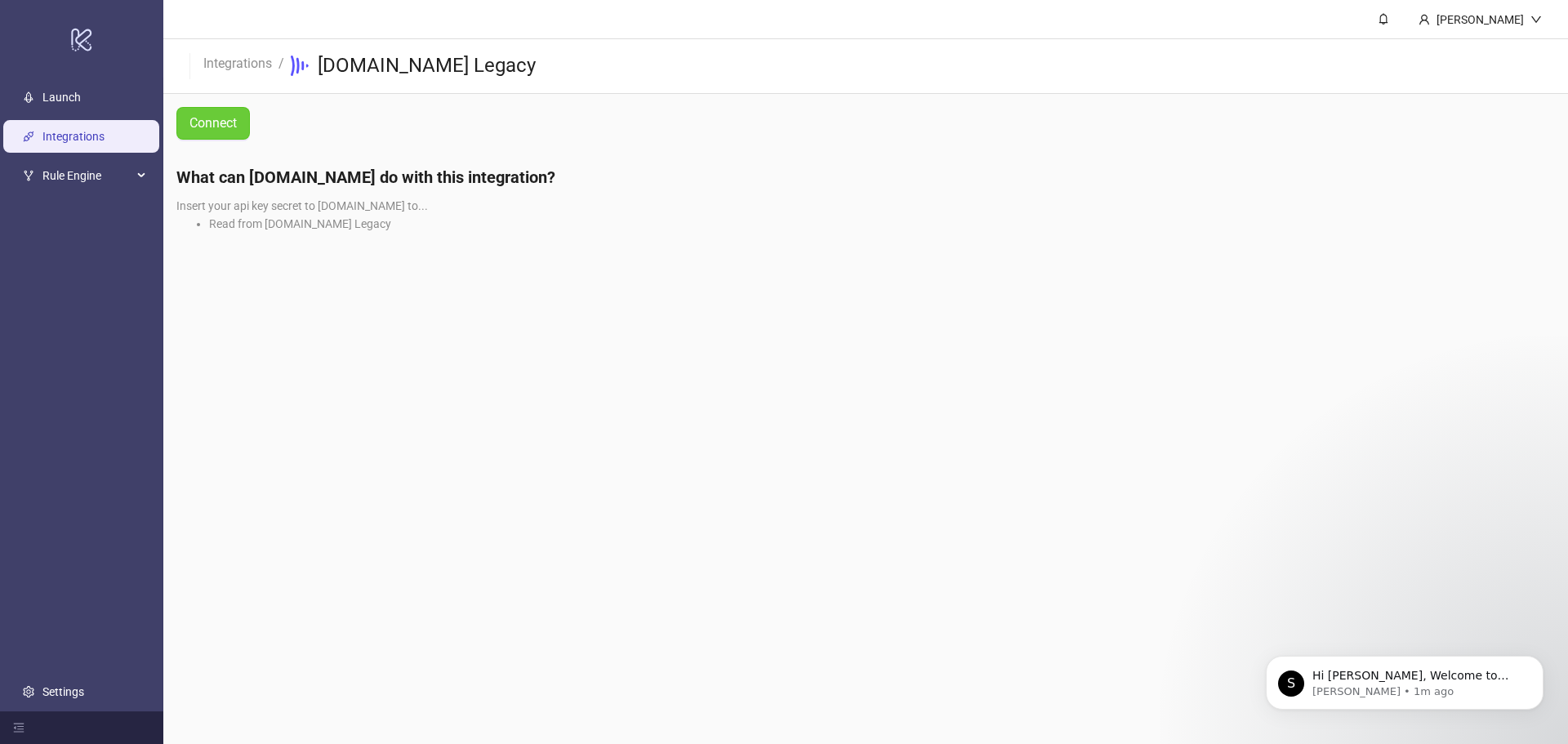
click at [213, 128] on span "Connect" at bounding box center [213, 123] width 47 height 15
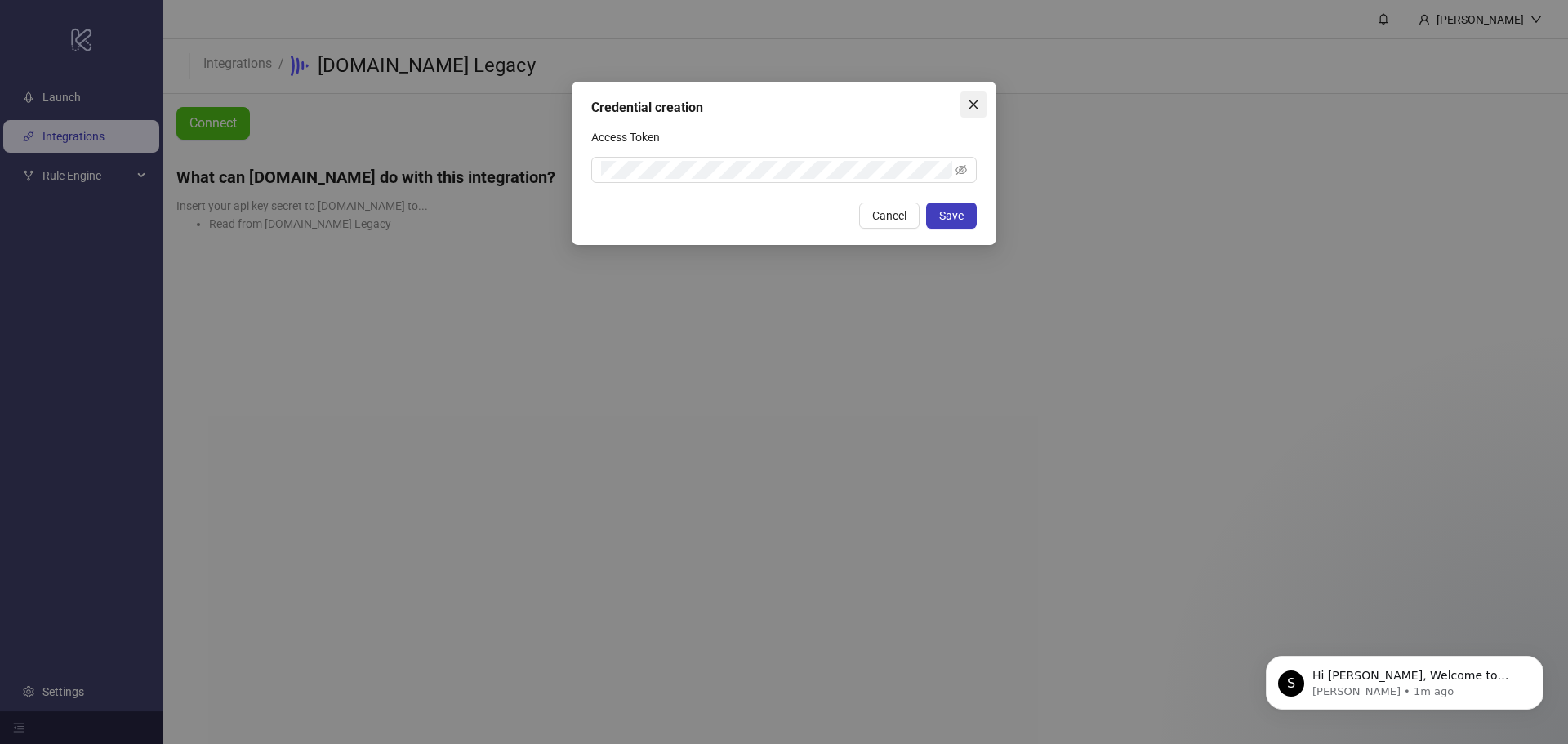
click at [986, 103] on span "Close" at bounding box center [974, 104] width 26 height 13
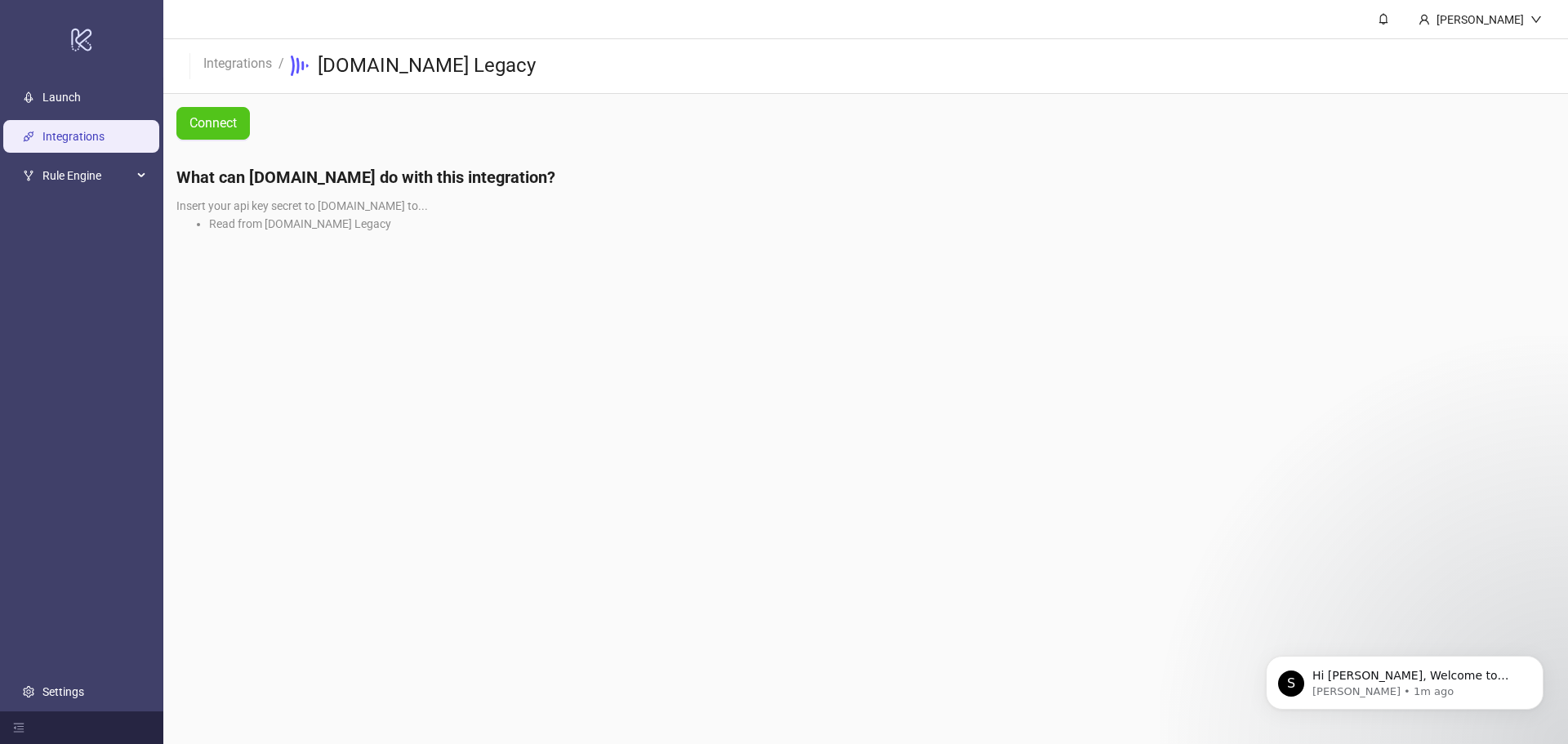
click at [978, 107] on div "Credential creation Access Token Cancel Save" at bounding box center [784, 372] width 1568 height 744
click at [999, 529] on main "Kemal Cine Integrations / Frame.io Legacy Connect What can Kitchn.io do with th…" at bounding box center [866, 372] width 1404 height 744
click at [79, 99] on link "Launch" at bounding box center [62, 97] width 39 height 13
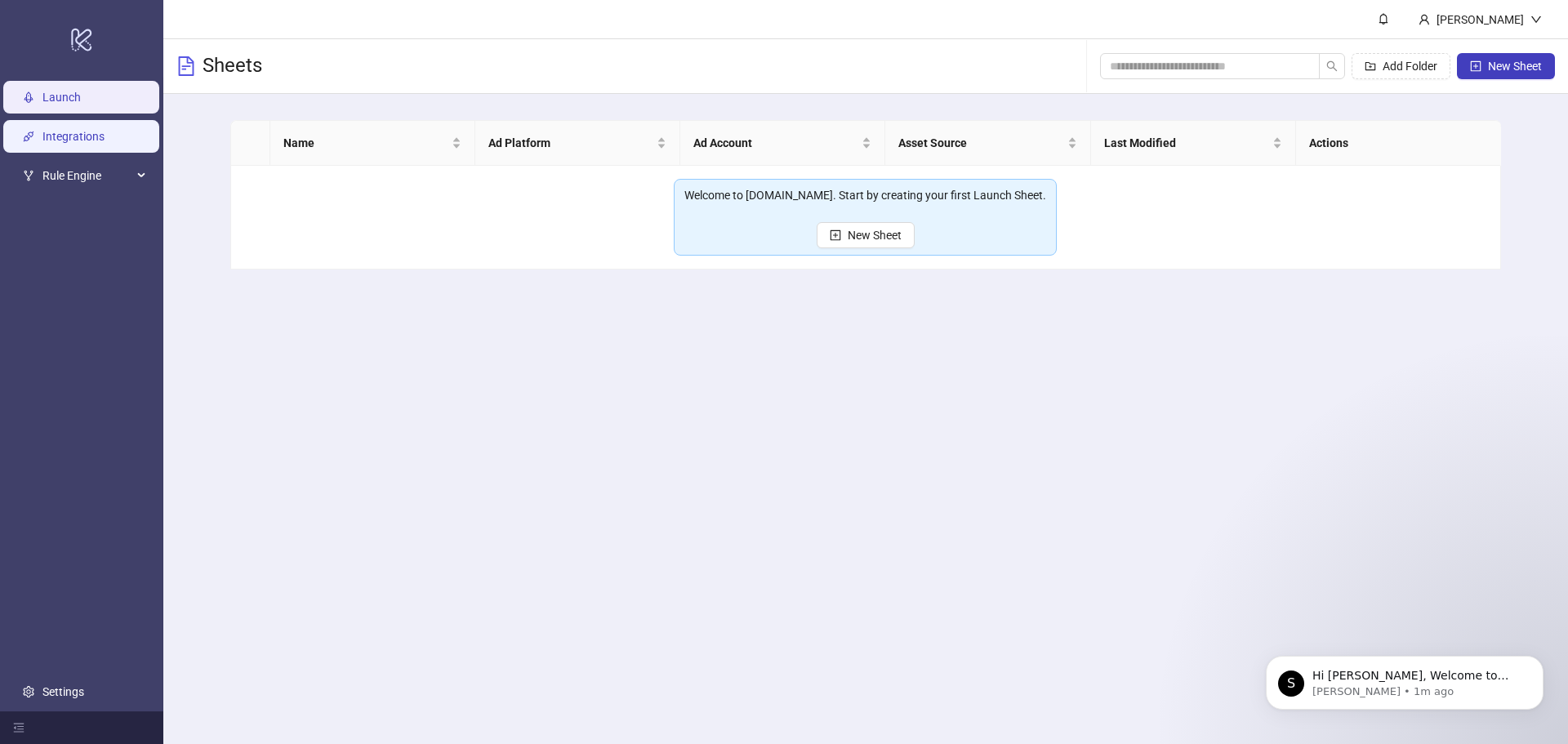
click at [58, 143] on link "Integrations" at bounding box center [74, 136] width 62 height 13
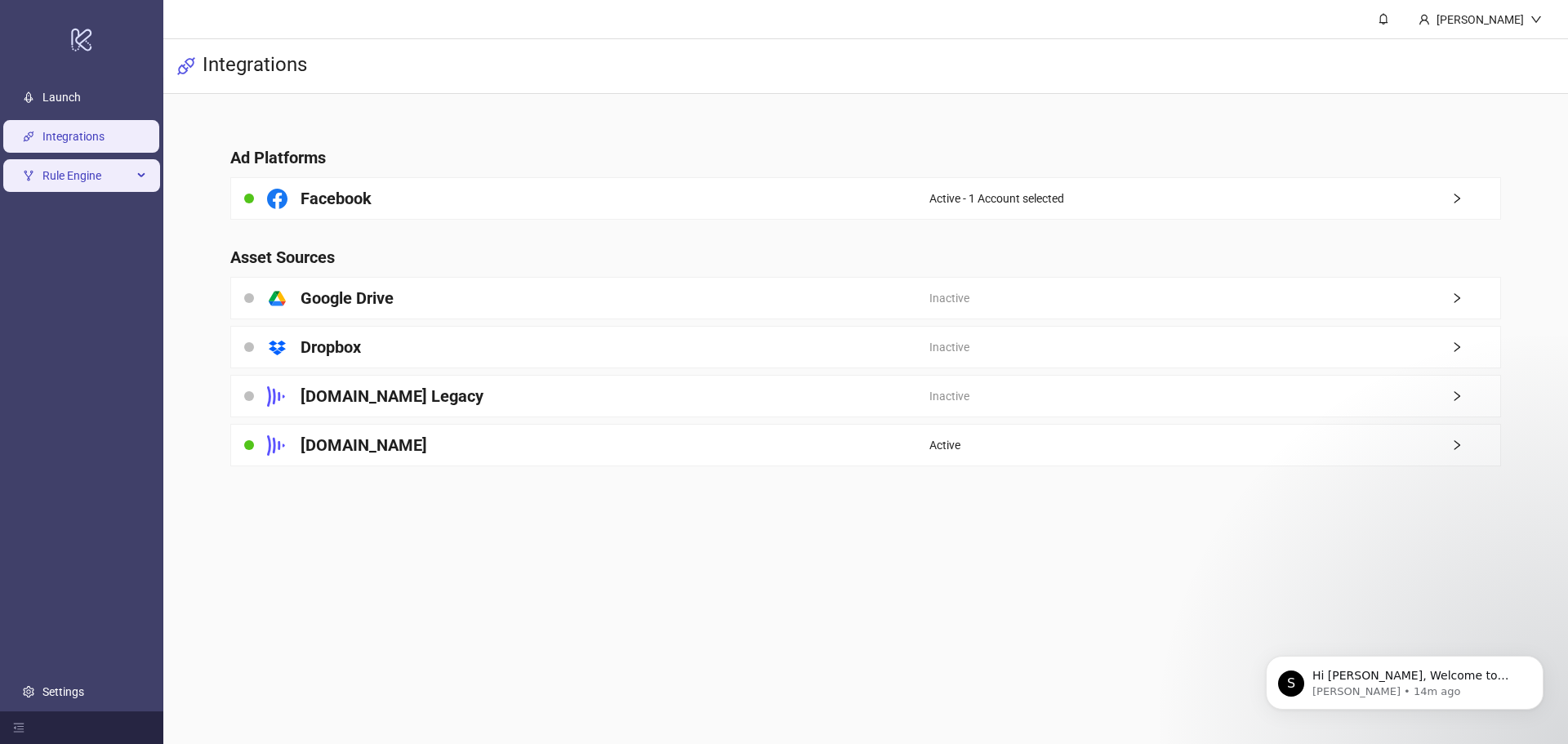
click at [56, 179] on span "Rule Engine" at bounding box center [88, 175] width 90 height 32
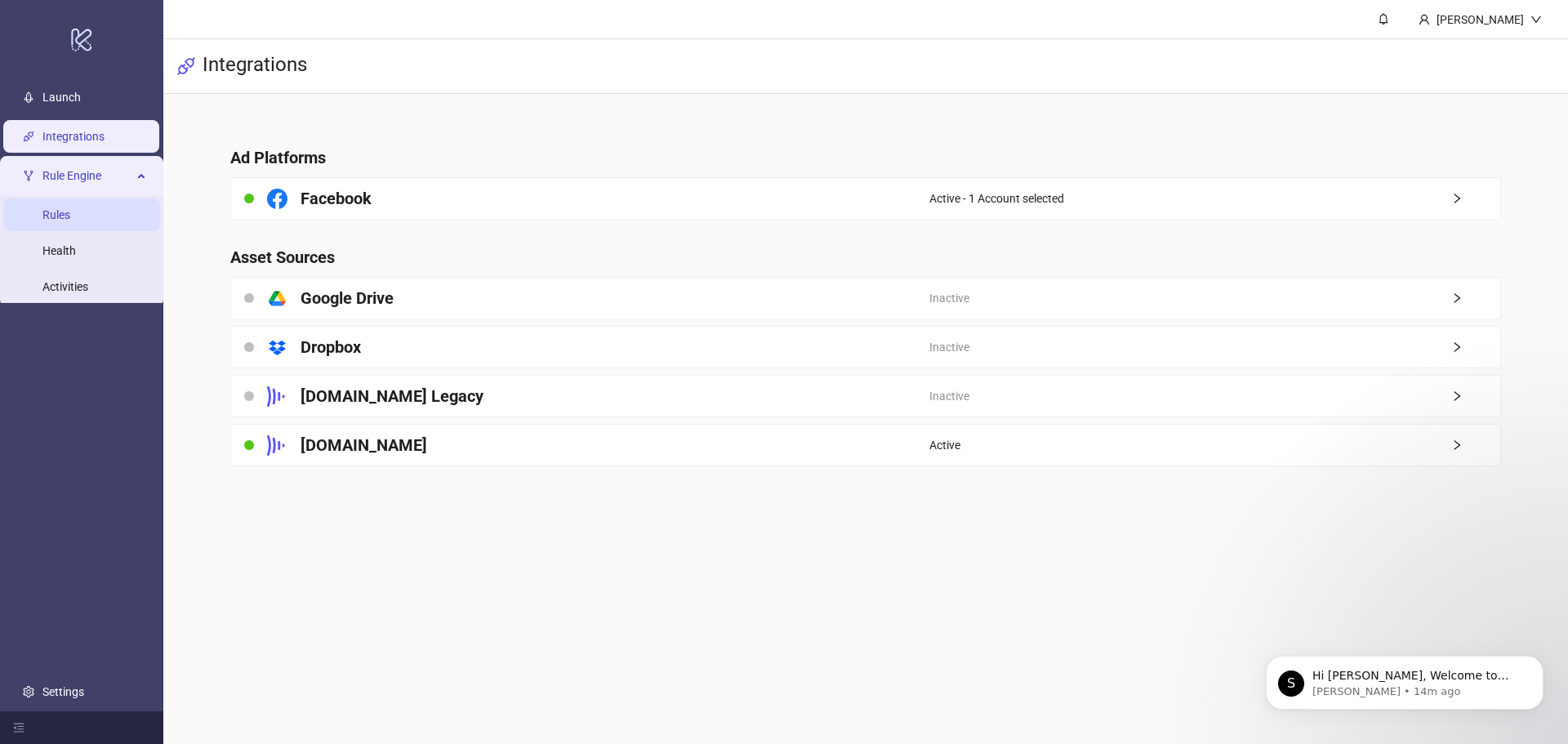
click at [69, 214] on link "Rules" at bounding box center [57, 214] width 28 height 13
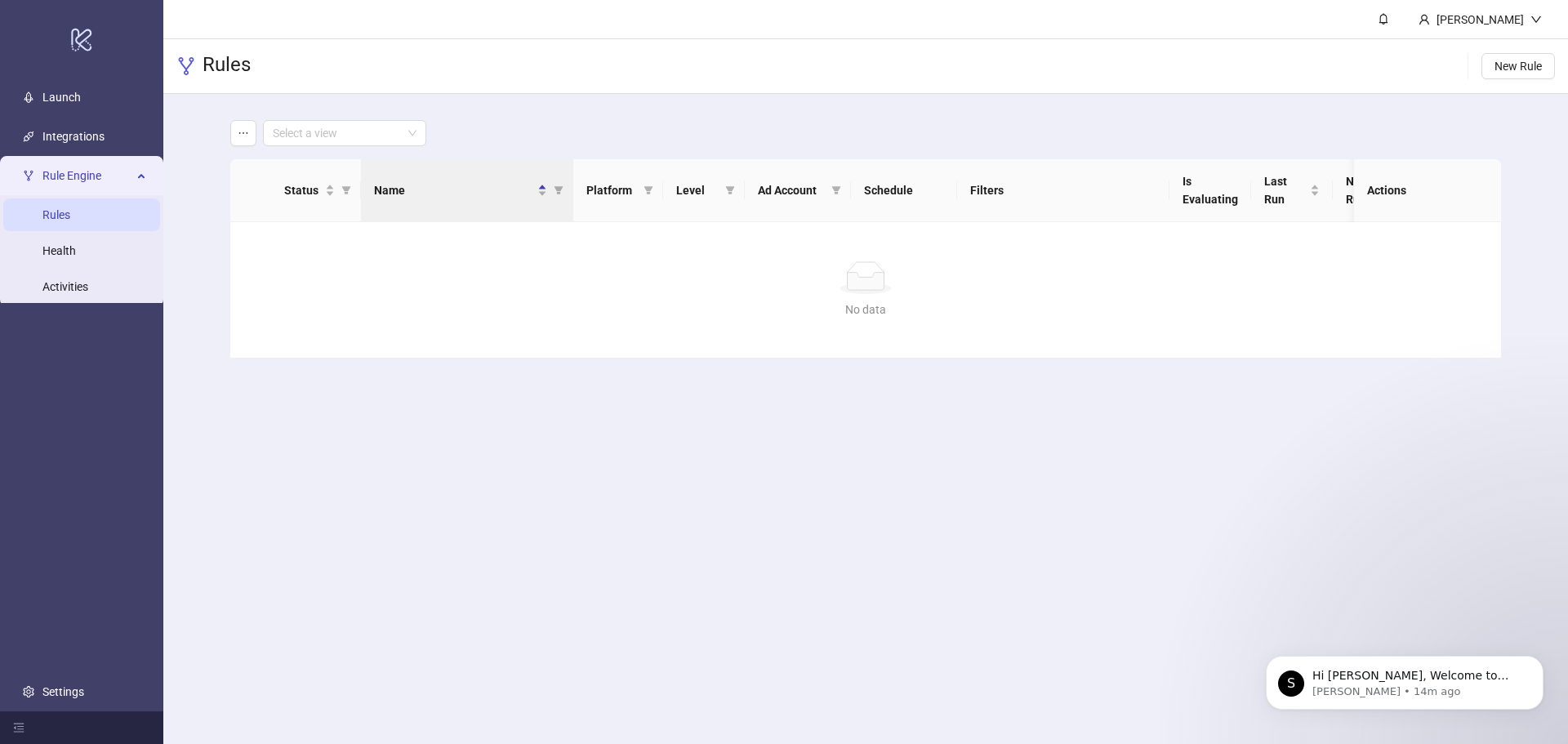
click at [598, 502] on main "Kemal Cine Rules New Rule Select a view Status Name Platform Level Ad Account S…" at bounding box center [866, 372] width 1404 height 744
click at [1519, 69] on span "New Rule" at bounding box center [1518, 66] width 47 height 13
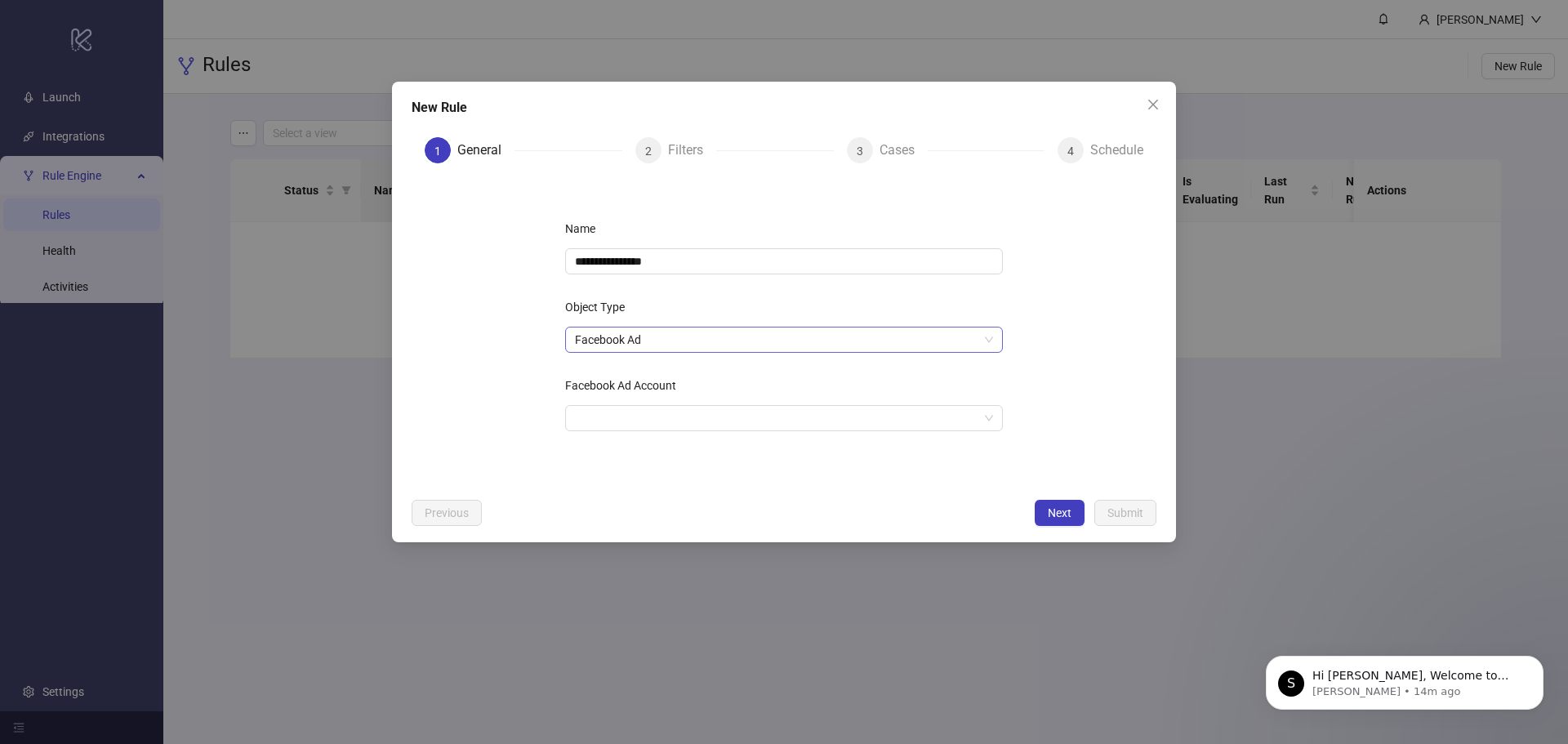
click at [672, 343] on span "Facebook Ad" at bounding box center [784, 340] width 418 height 25
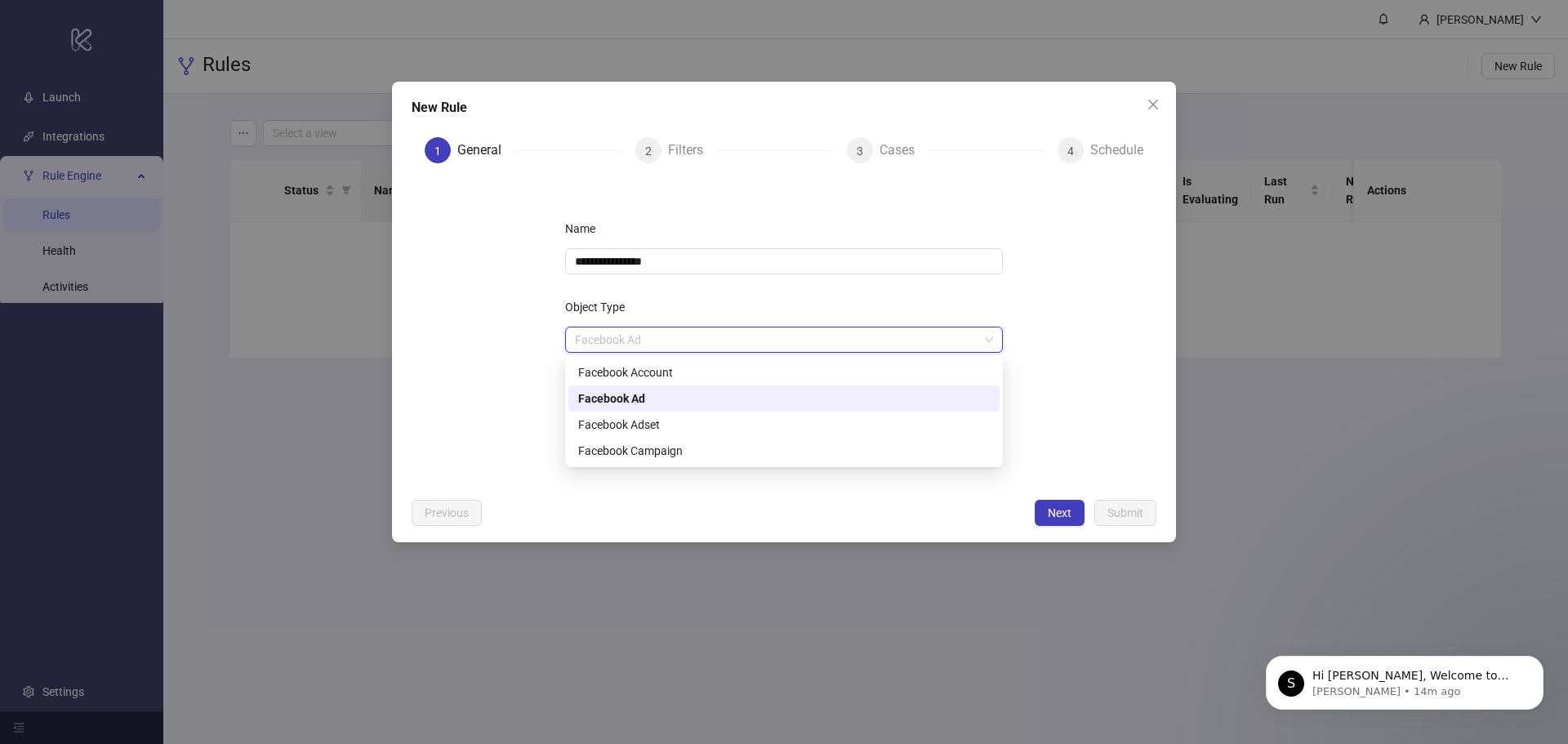
click at [664, 395] on div "Facebook Ad" at bounding box center [784, 398] width 411 height 18
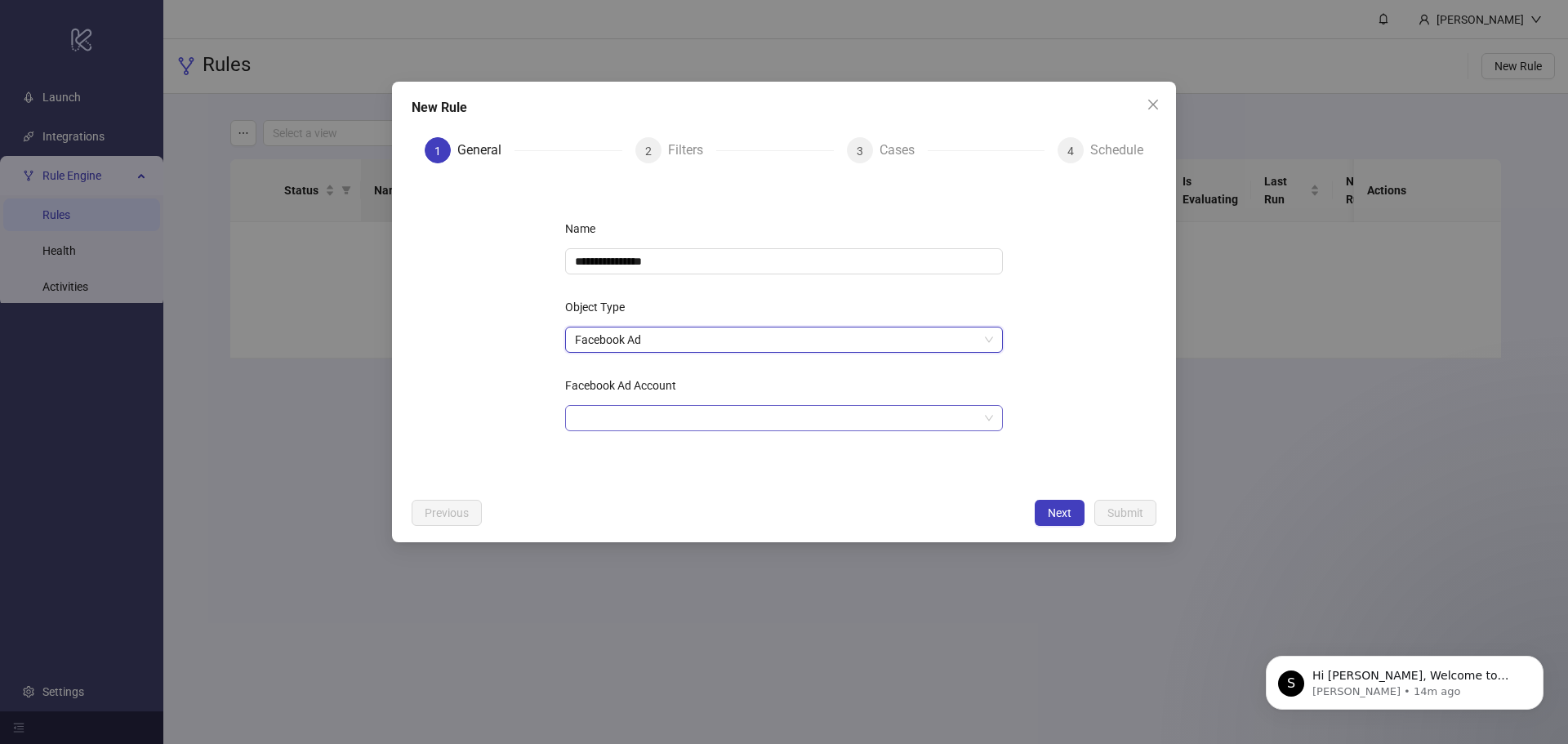
click at [638, 425] on input "Facebook Ad Account" at bounding box center [777, 418] width 404 height 25
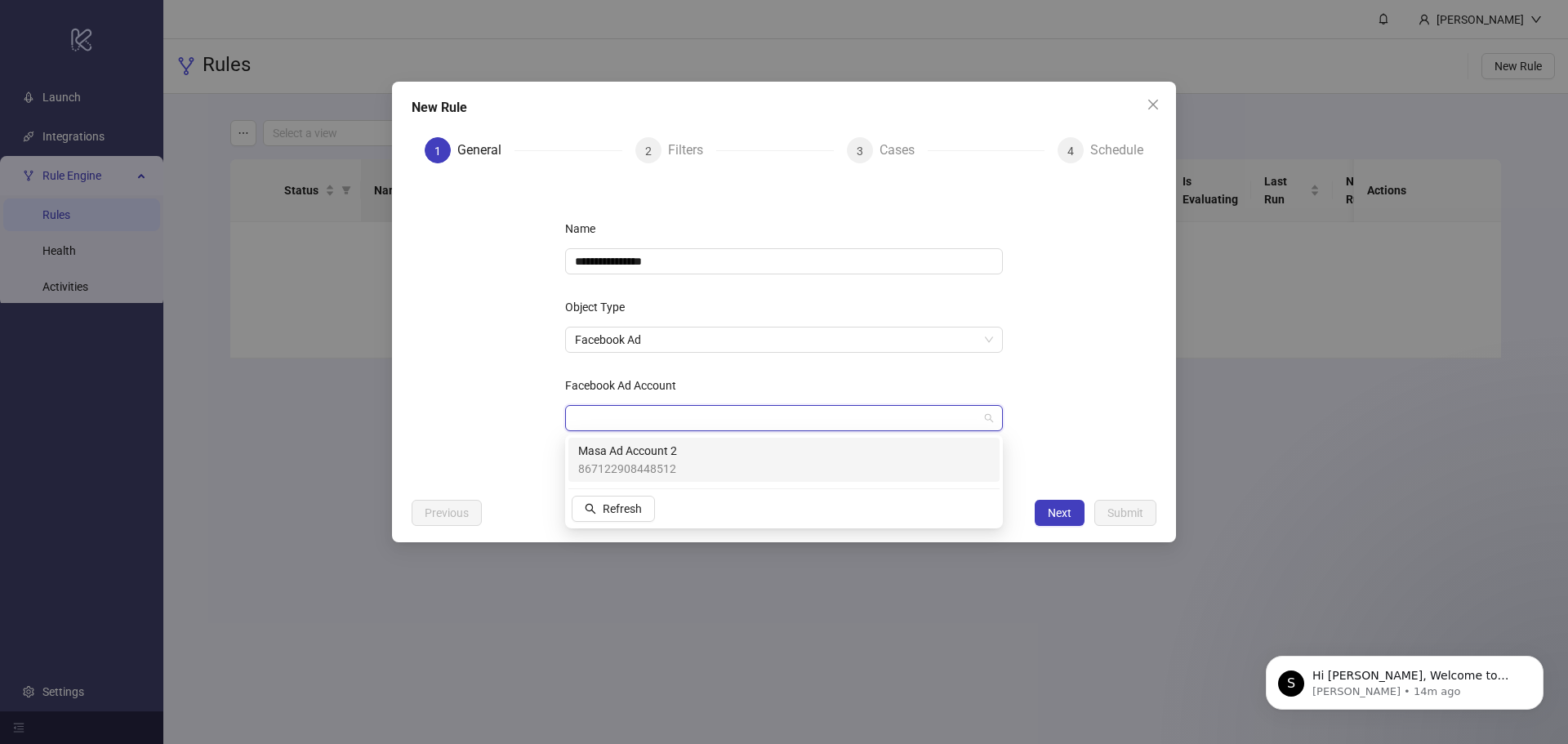
click at [671, 464] on span "867122908448512" at bounding box center [627, 468] width 99 height 18
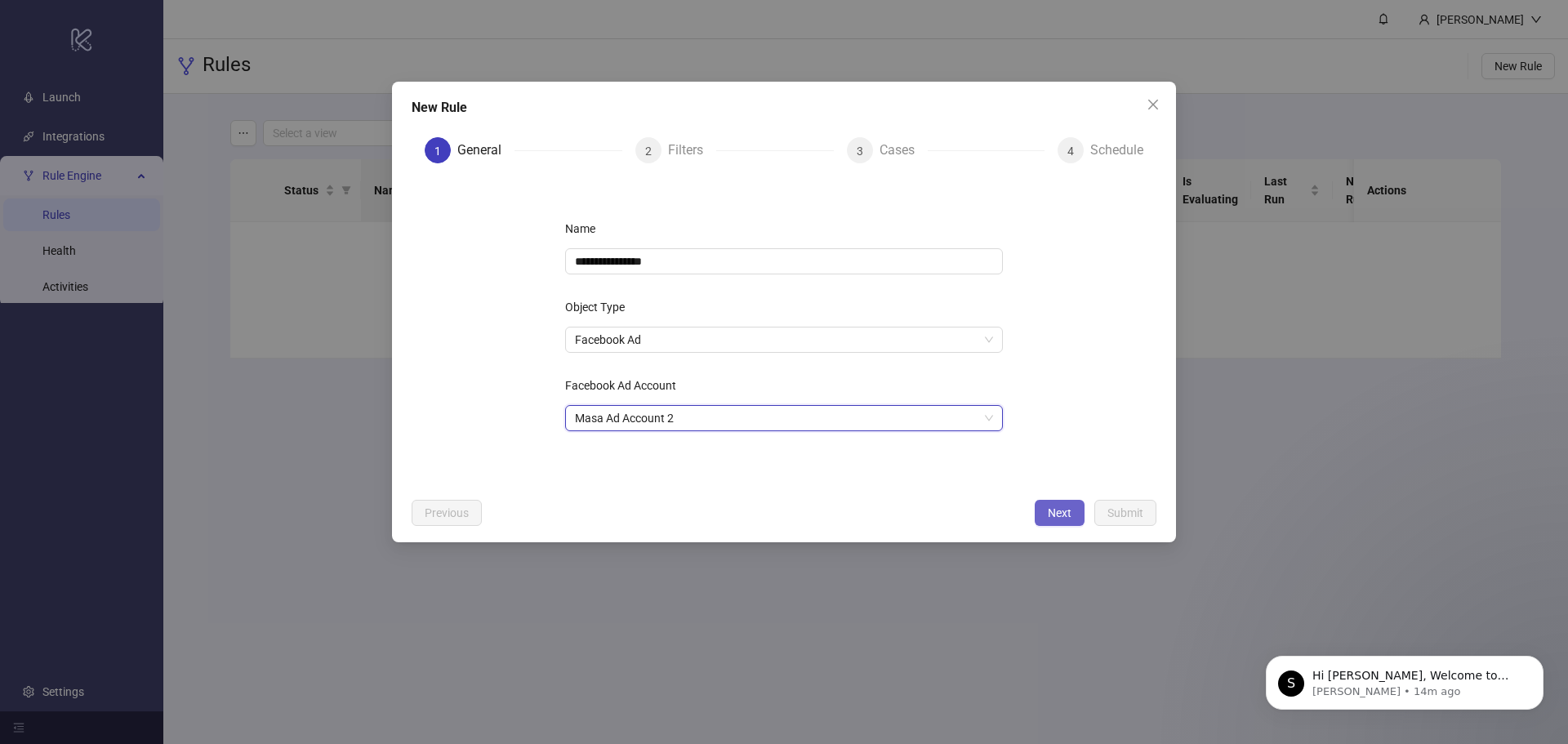
click at [1058, 516] on span "Next" at bounding box center [1059, 512] width 24 height 13
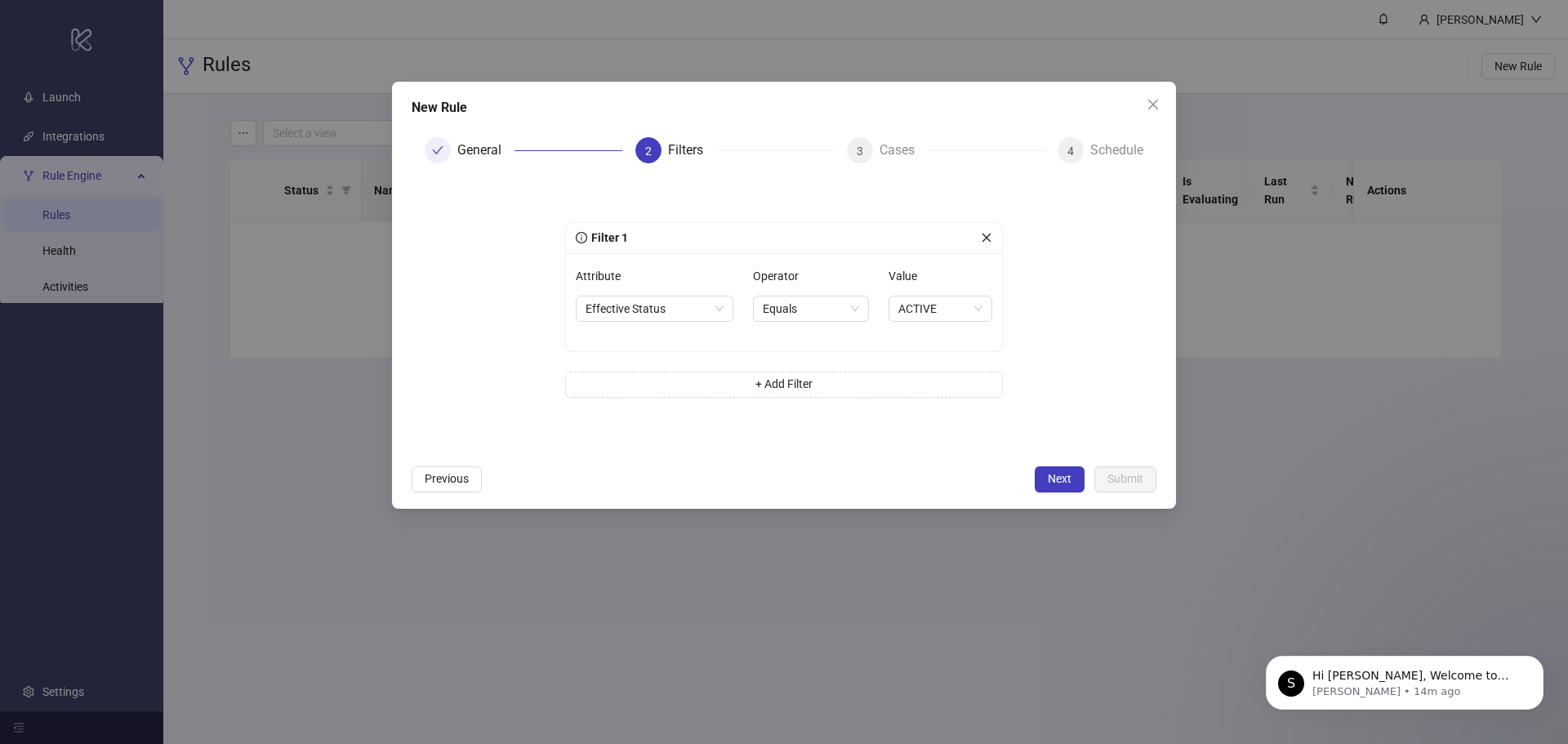
click at [663, 326] on div "Attribute Effective Status" at bounding box center [655, 302] width 158 height 79
click at [673, 312] on span "Effective Status" at bounding box center [655, 309] width 138 height 25
click at [634, 304] on span "Effective Status" at bounding box center [655, 309] width 138 height 25
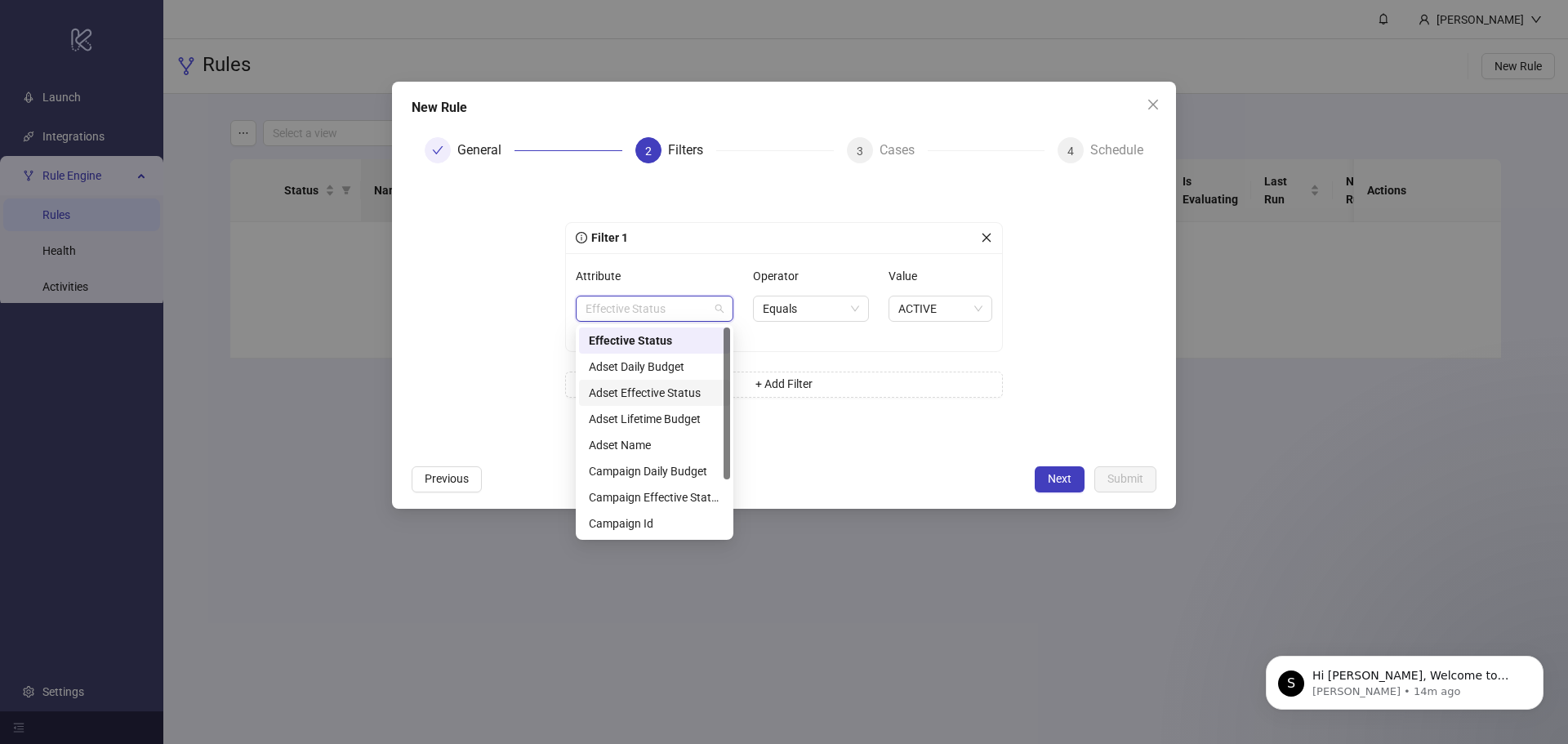
click at [475, 304] on form "Filter 1 Attribute Effective Status Operator Equals Value ACTIVE + Add Filter" at bounding box center [784, 316] width 745 height 280
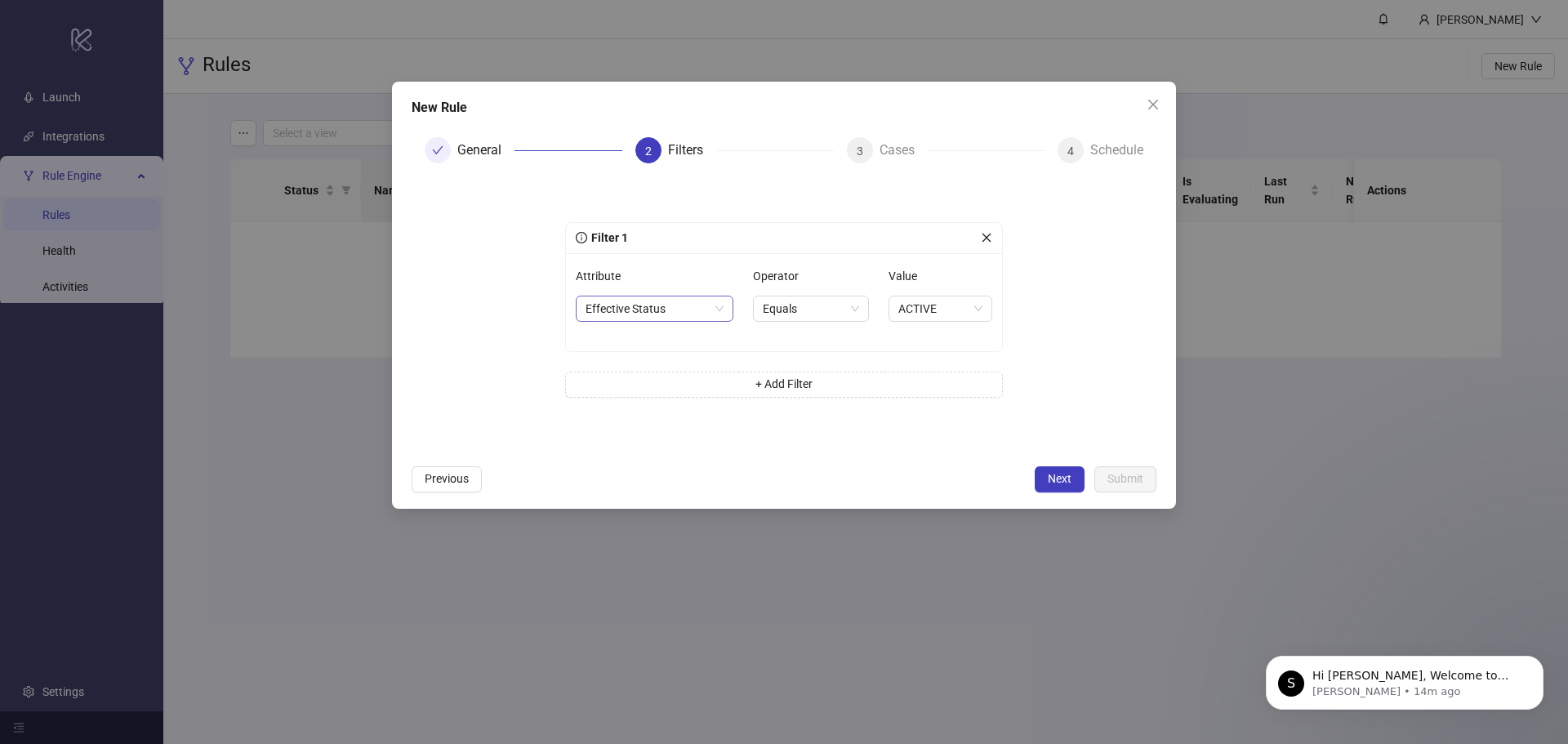
click at [595, 310] on span "Effective Status" at bounding box center [655, 309] width 138 height 25
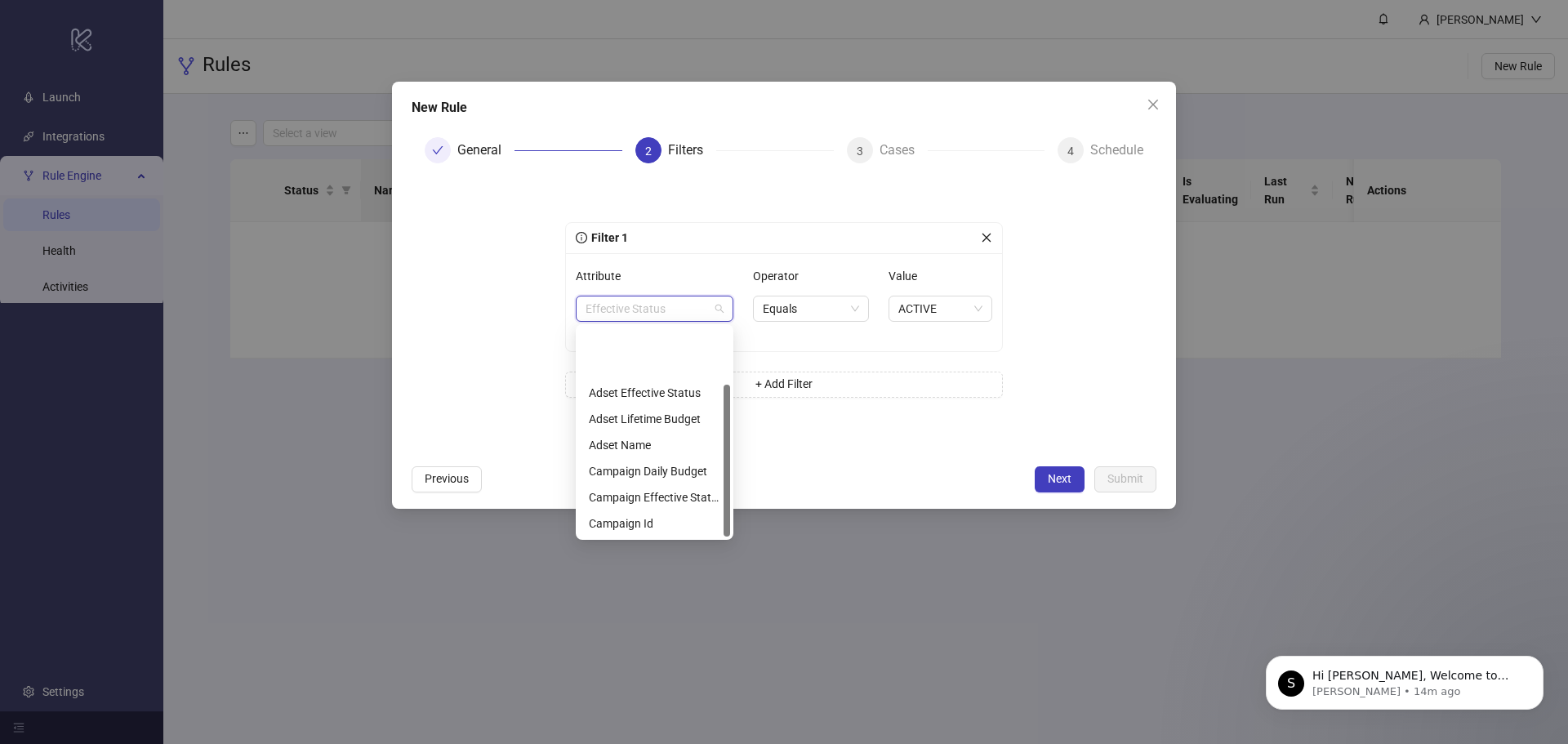
scroll to position [79, 0]
click at [650, 529] on div "Name" at bounding box center [655, 523] width 131 height 18
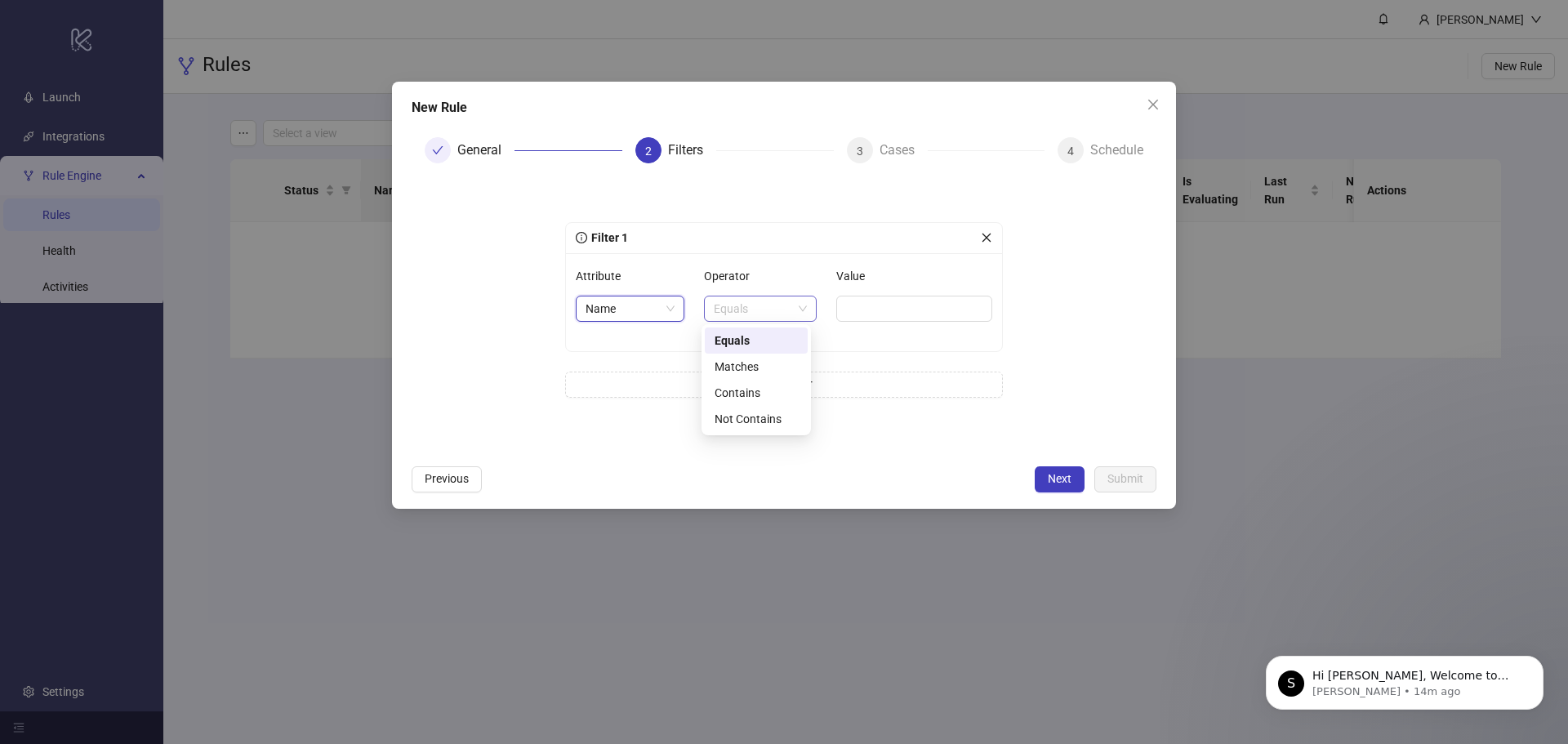
click at [761, 298] on span "Equals" at bounding box center [760, 309] width 93 height 25
click at [759, 298] on span "Equals" at bounding box center [760, 309] width 93 height 25
click at [749, 305] on span "Equals" at bounding box center [760, 309] width 93 height 25
click at [1062, 482] on span "Next" at bounding box center [1059, 478] width 24 height 13
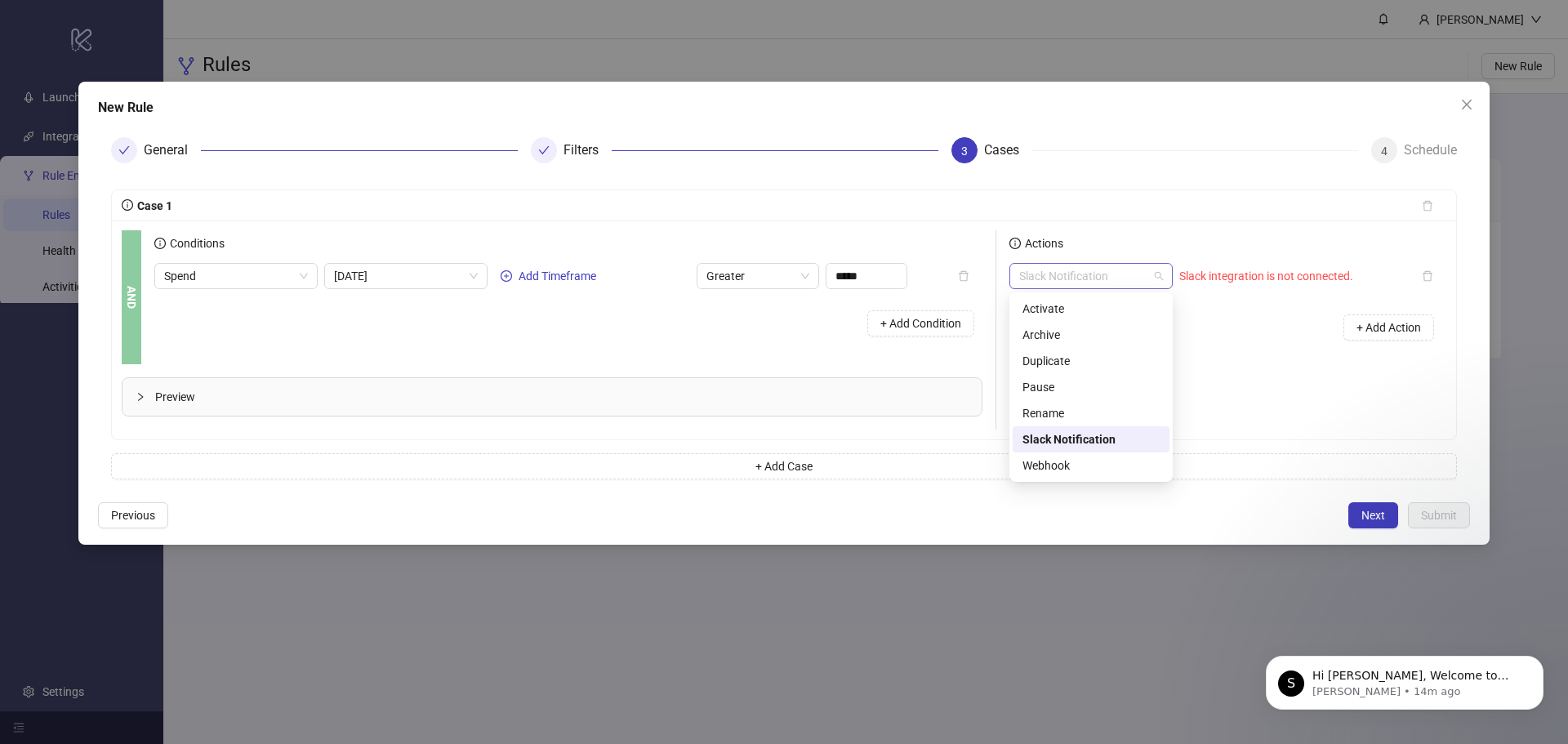
click at [1054, 272] on span "Slack Notification" at bounding box center [1091, 276] width 144 height 25
click at [1065, 380] on div "Pause" at bounding box center [1091, 387] width 137 height 18
